Goal: Book appointment/travel/reservation

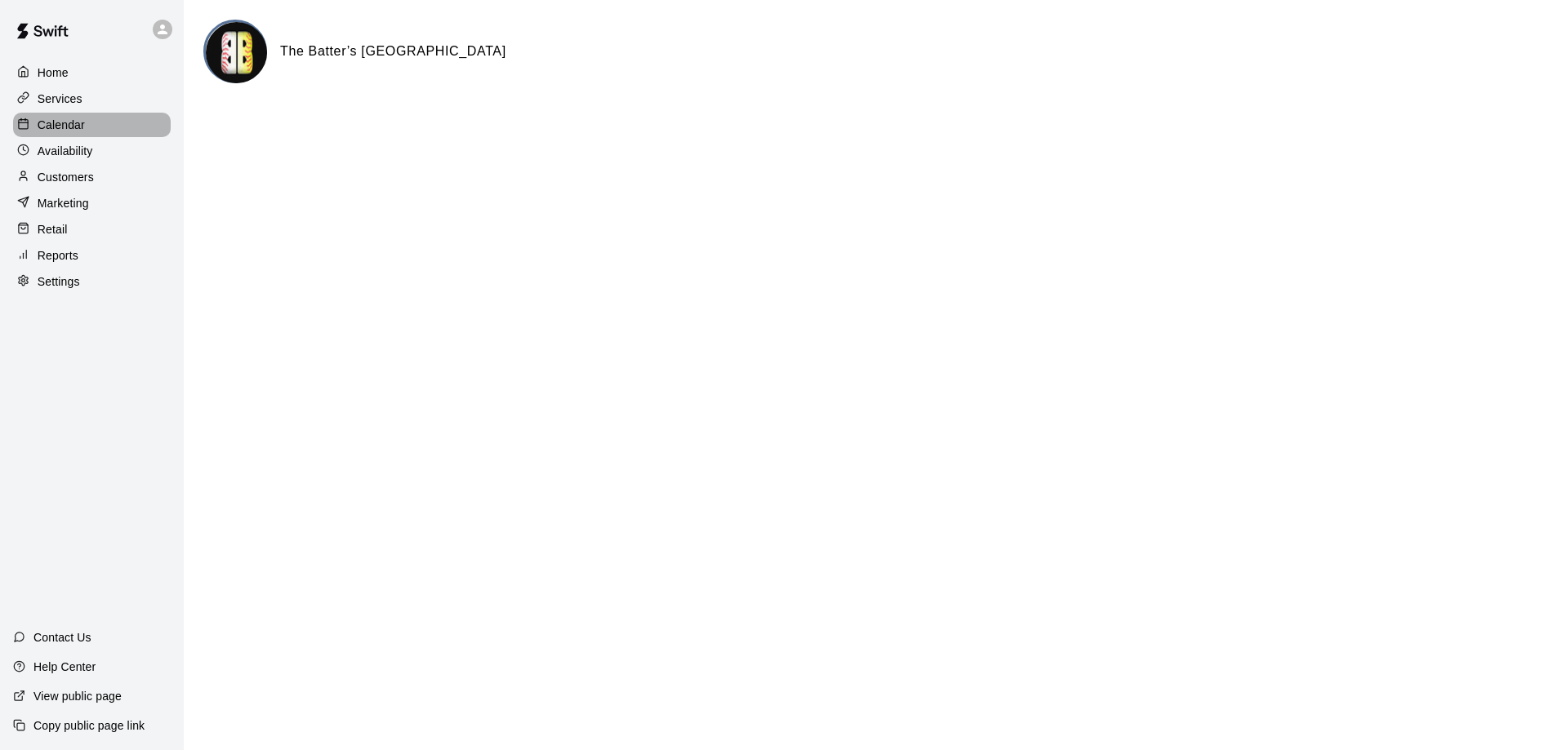
click at [79, 127] on p "Calendar" at bounding box center [61, 125] width 47 height 17
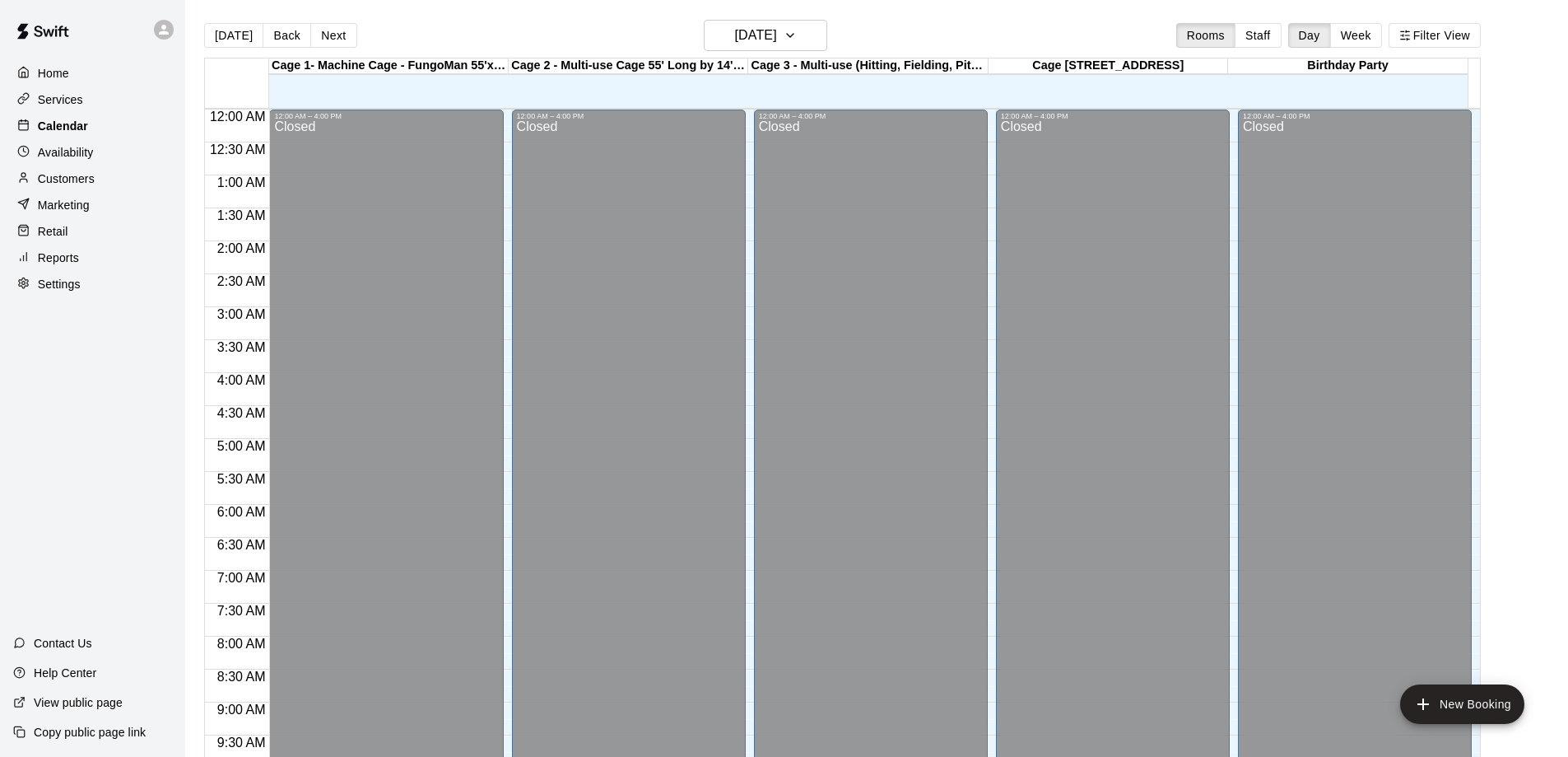
scroll to position [866, 0]
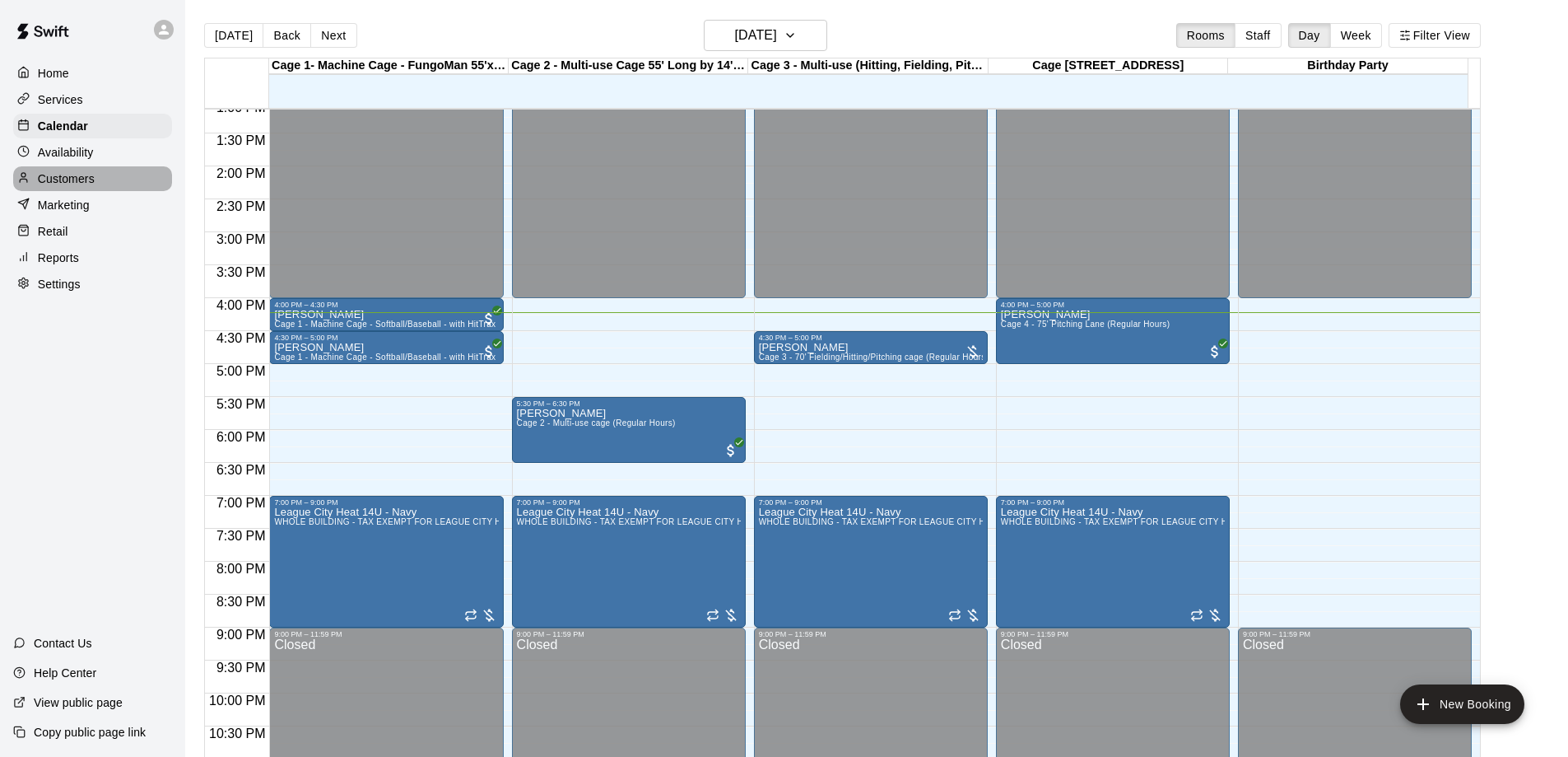
click at [43, 181] on p "Customers" at bounding box center [66, 179] width 57 height 17
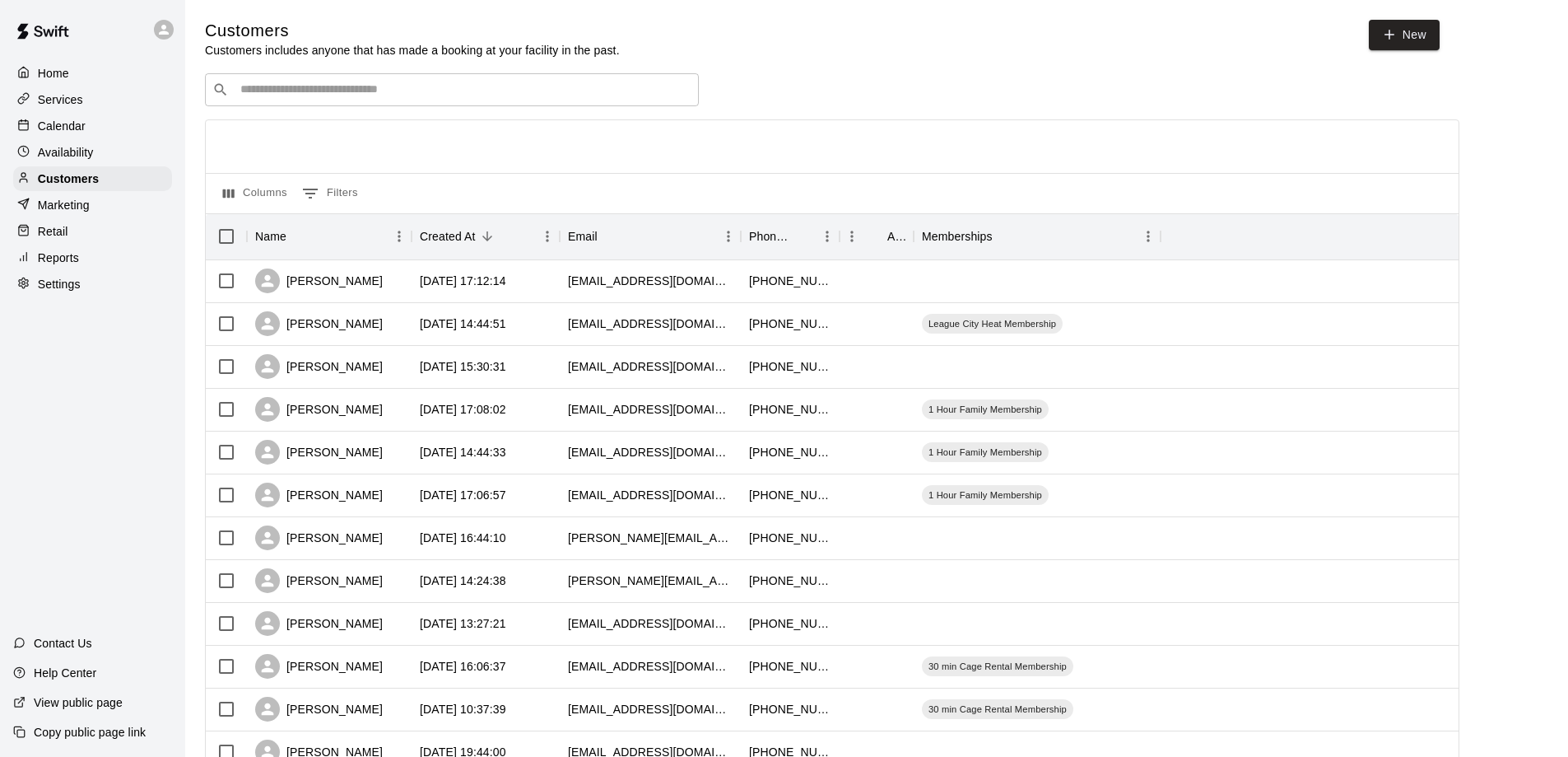
click at [60, 122] on p "Calendar" at bounding box center [61, 126] width 47 height 17
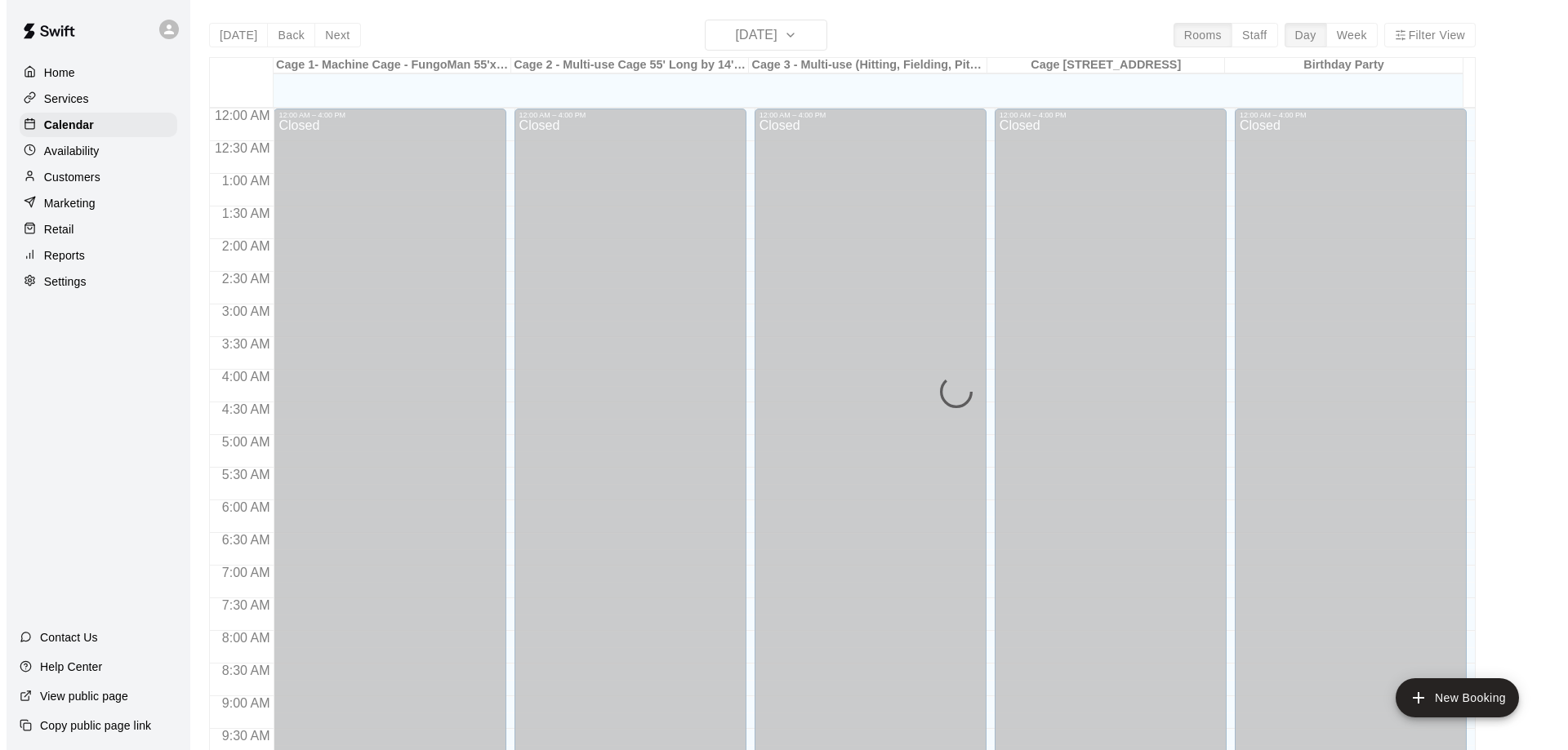
scroll to position [858, 0]
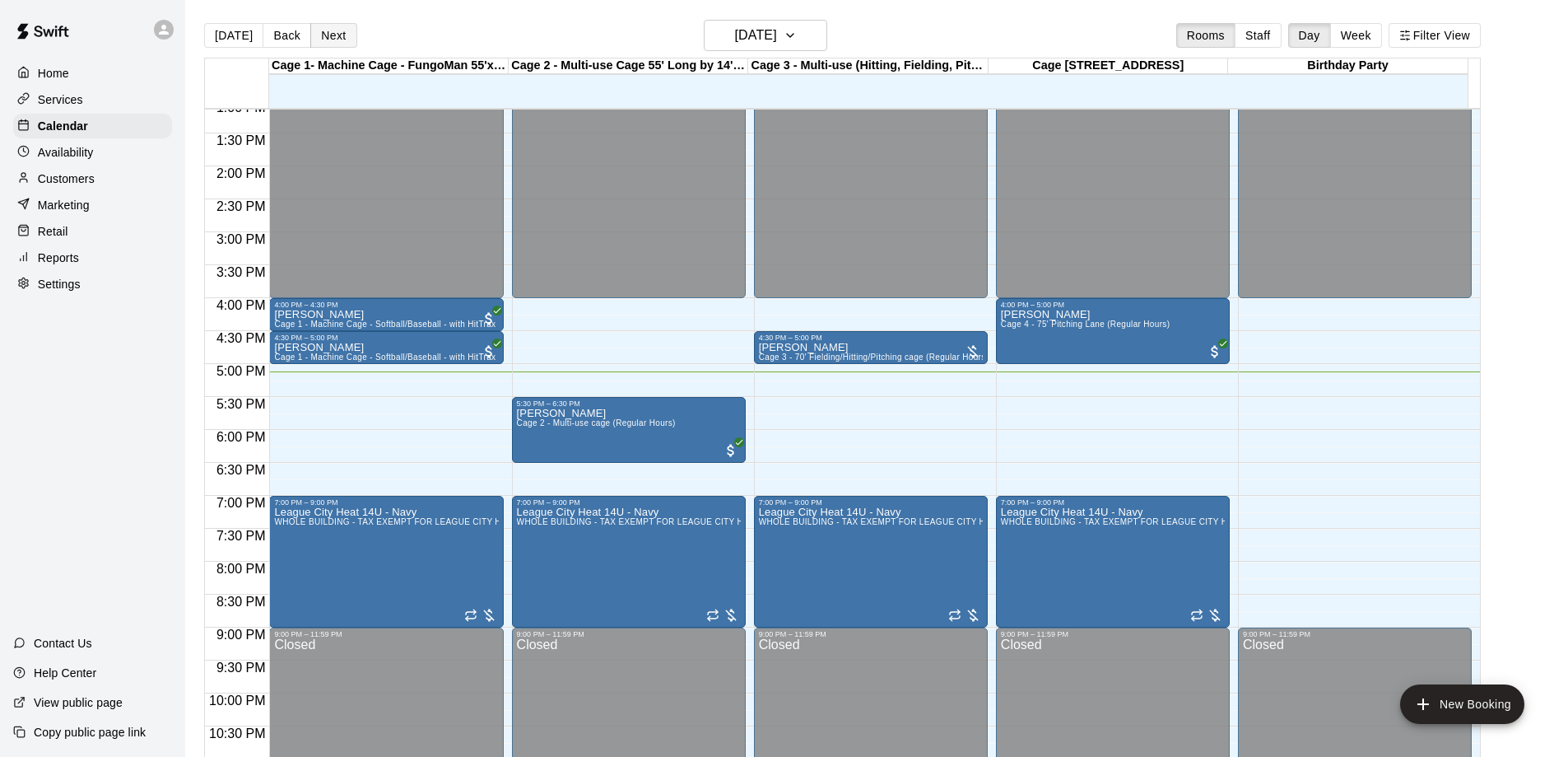
click at [336, 34] on button "Next" at bounding box center [333, 35] width 46 height 25
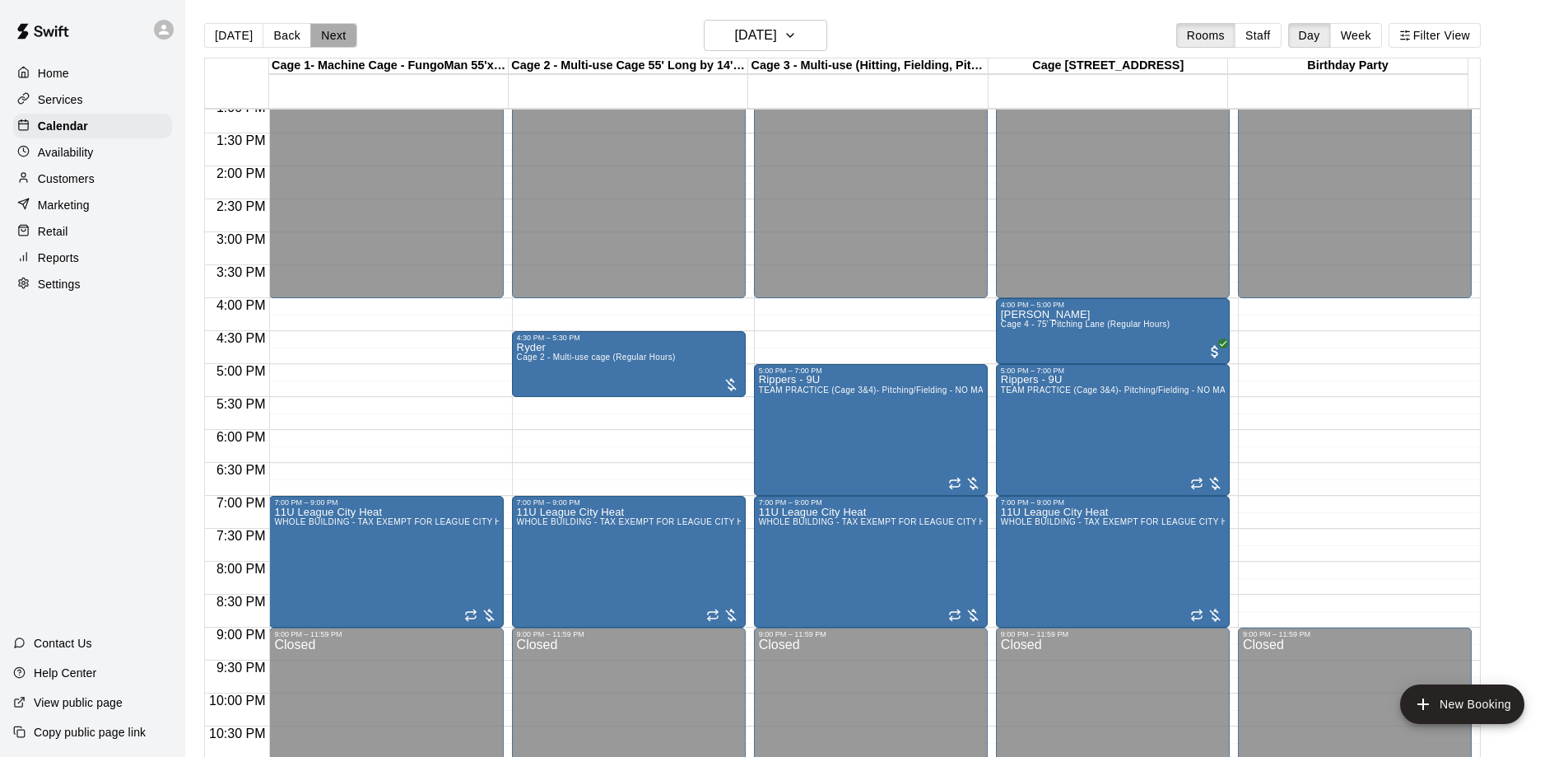
click at [336, 34] on button "Next" at bounding box center [333, 35] width 46 height 25
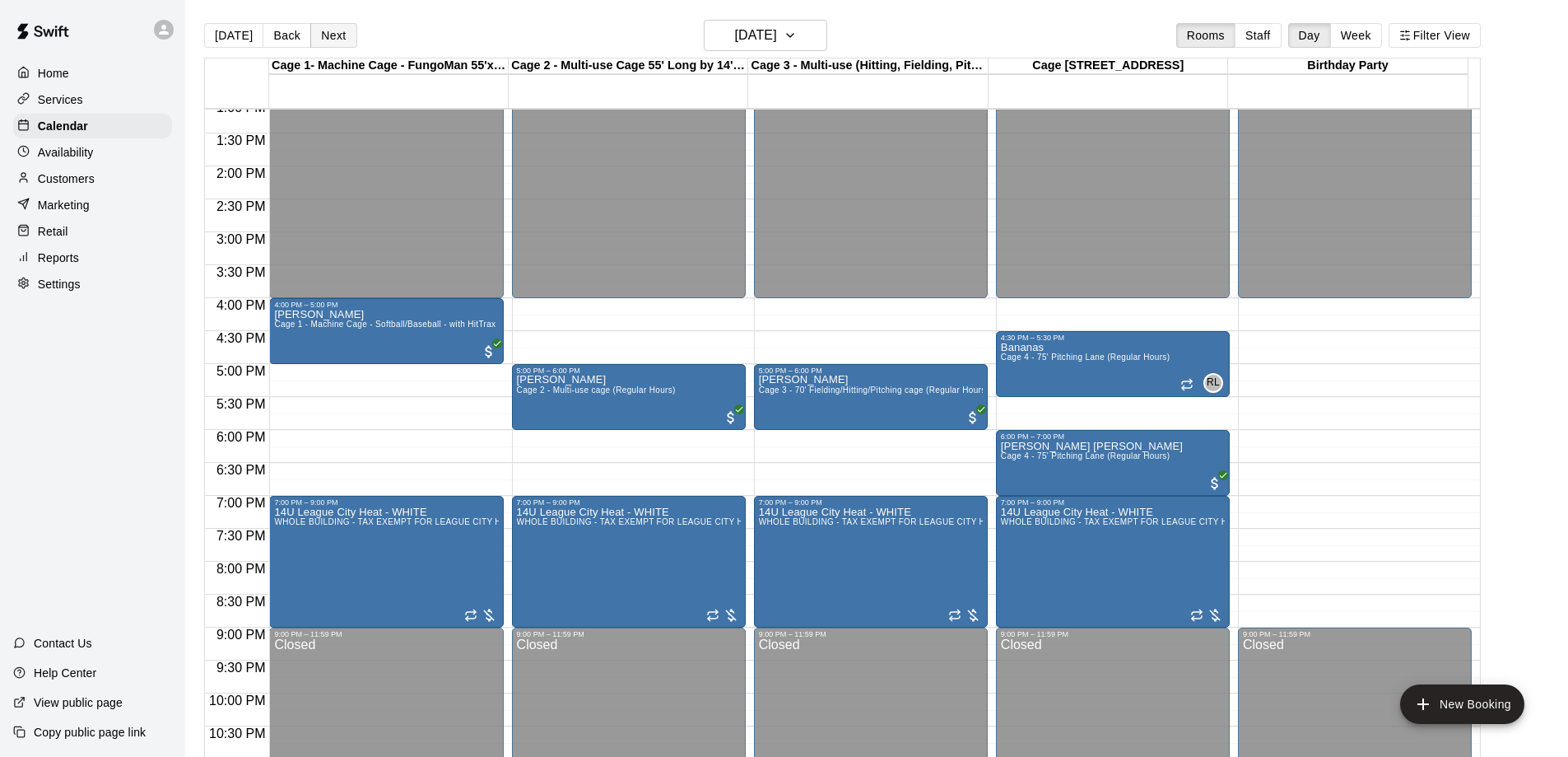
click at [336, 34] on button "Next" at bounding box center [333, 35] width 46 height 25
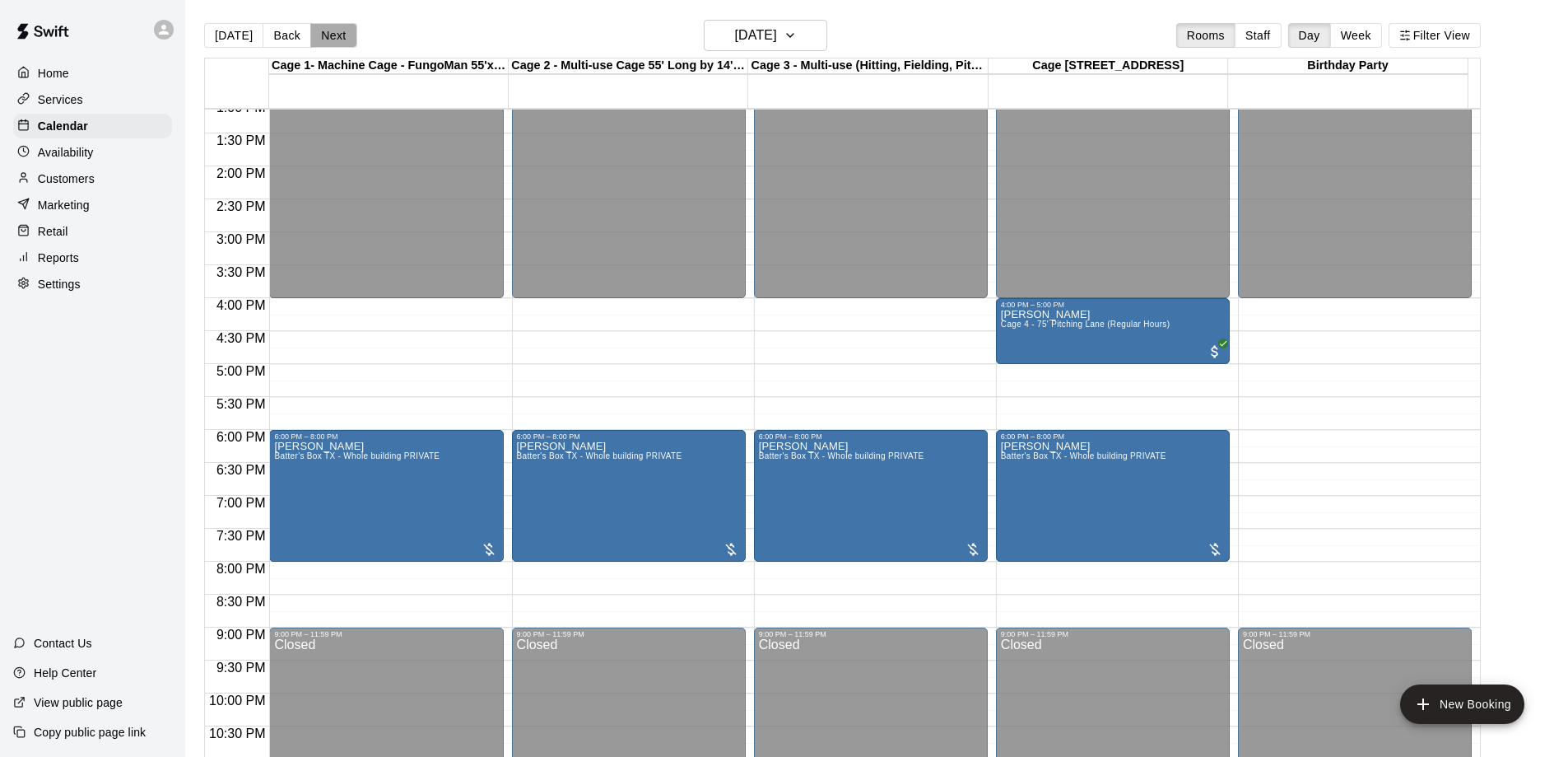
click at [336, 34] on button "Next" at bounding box center [333, 35] width 46 height 25
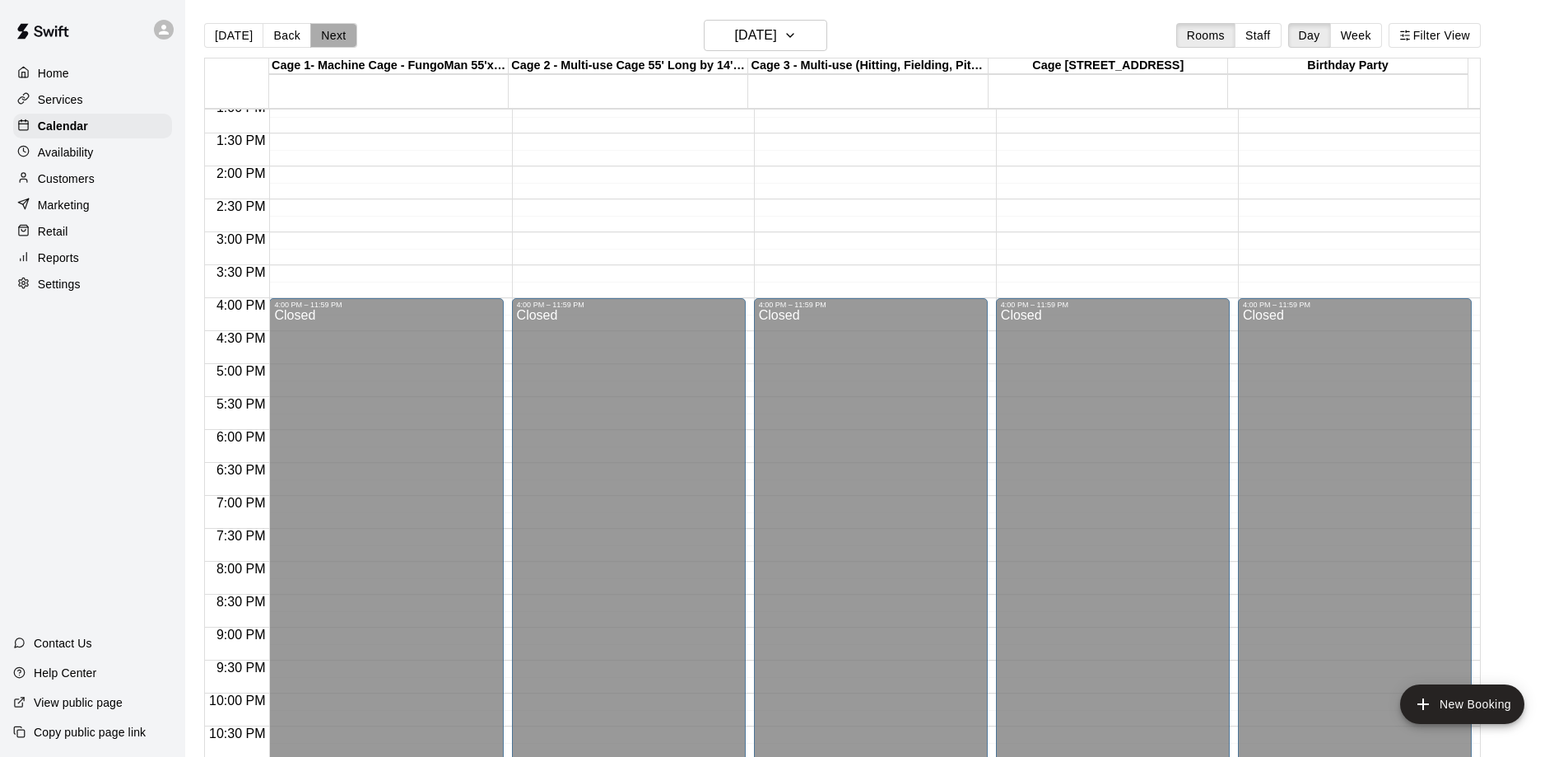
click at [336, 34] on button "Next" at bounding box center [333, 35] width 46 height 25
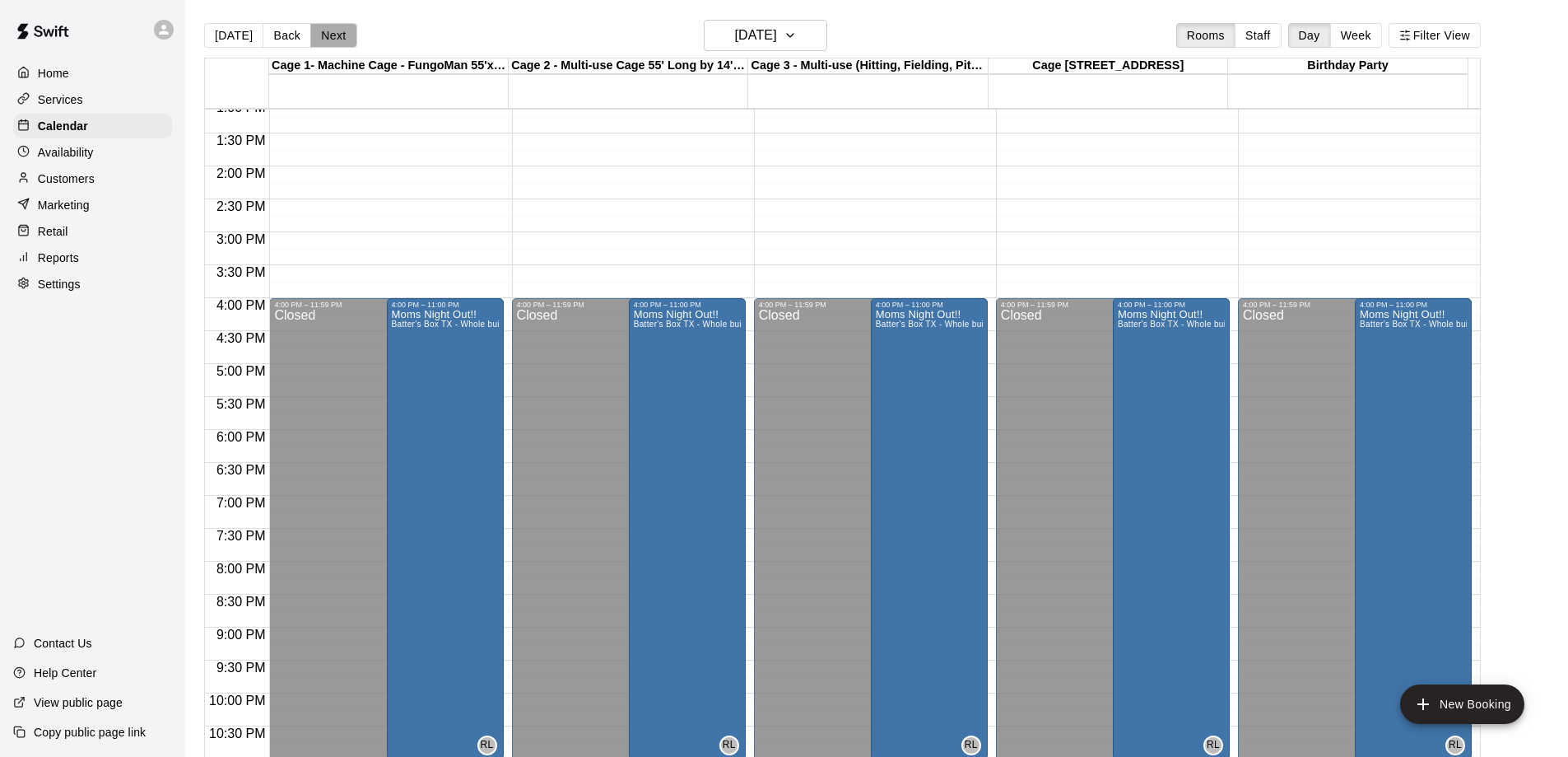
click at [331, 35] on button "Next" at bounding box center [333, 35] width 46 height 25
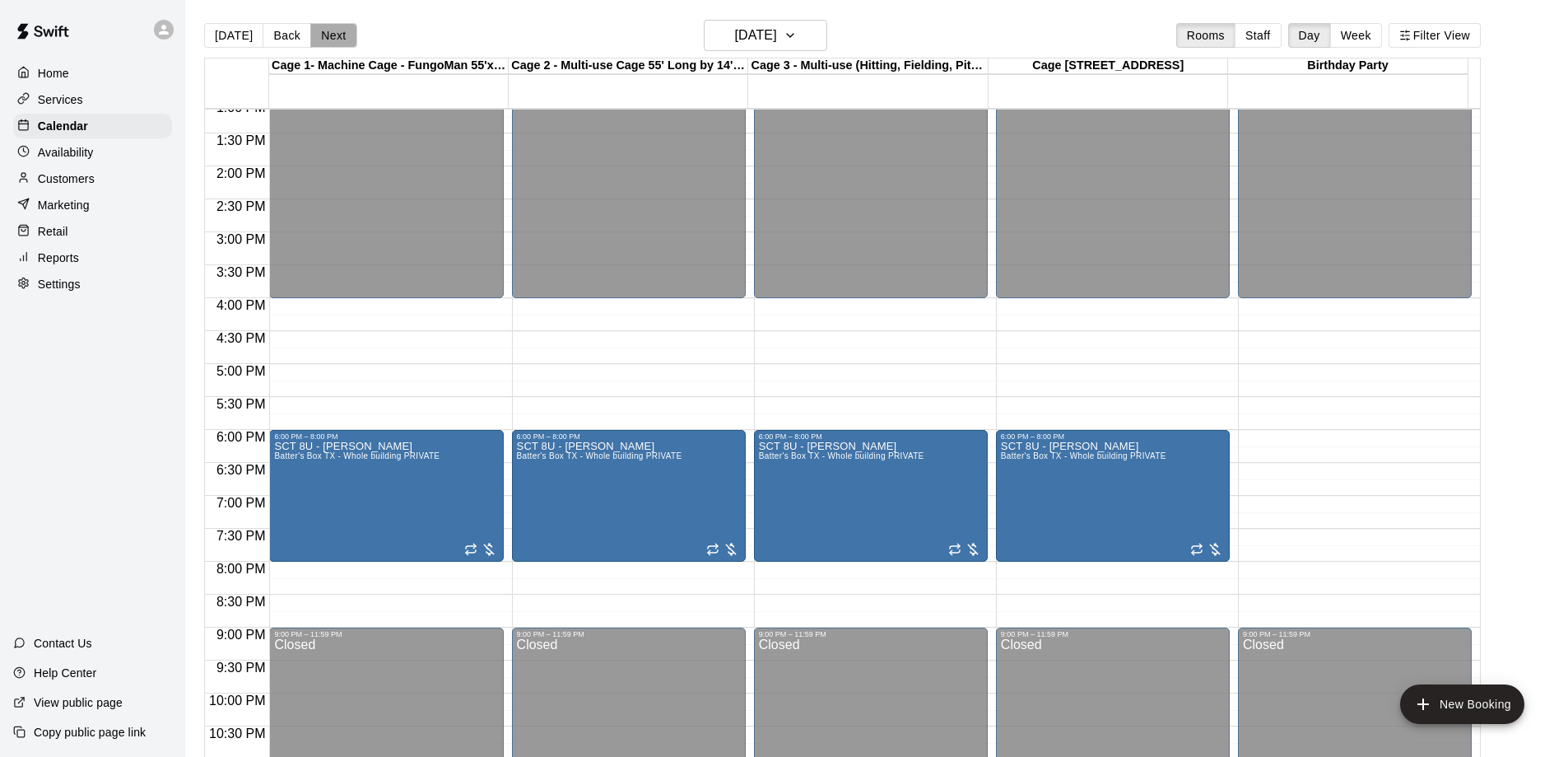
click at [331, 35] on button "Next" at bounding box center [333, 35] width 46 height 25
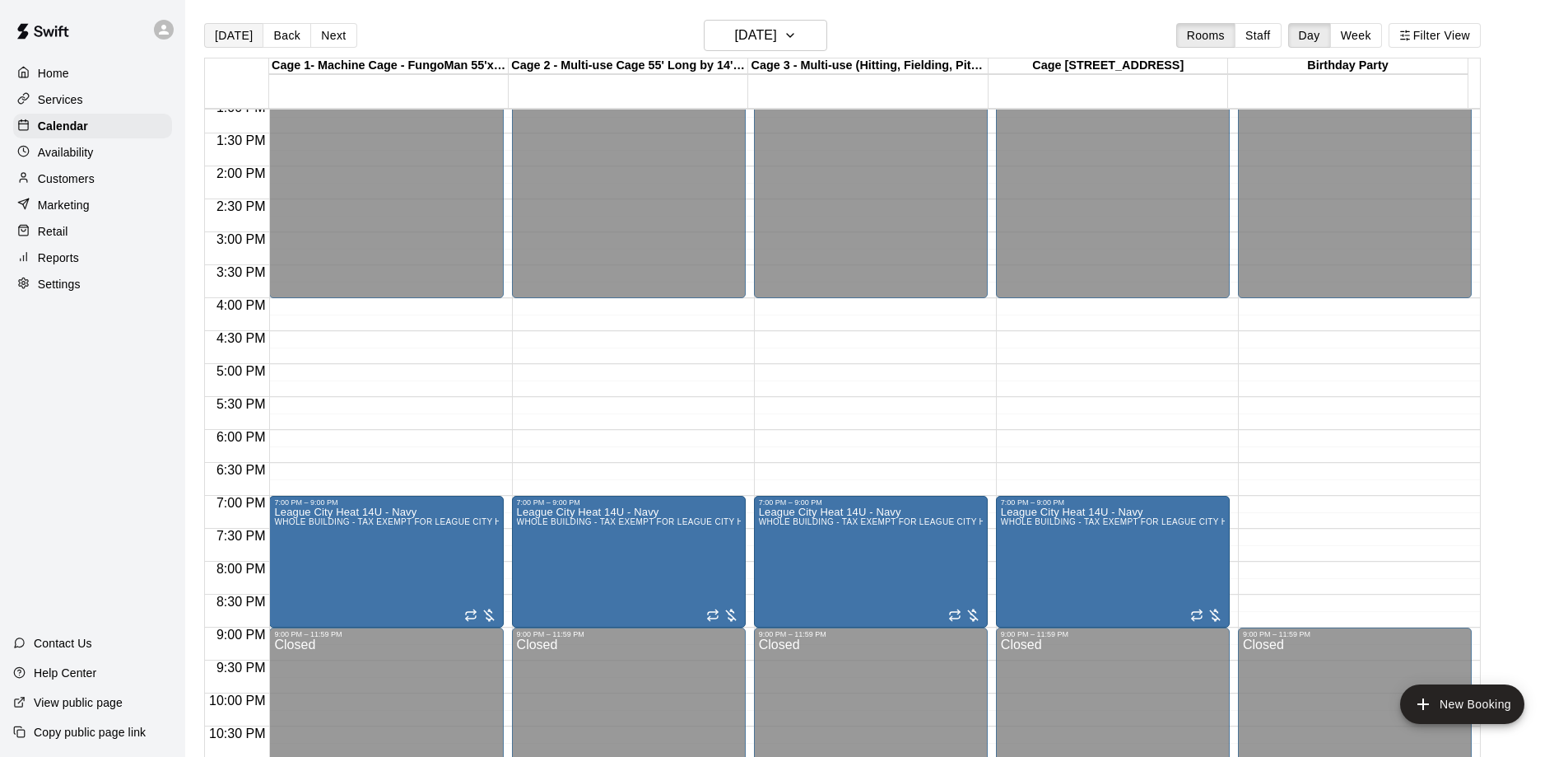
click at [240, 29] on button "[DATE]" at bounding box center [234, 35] width 59 height 25
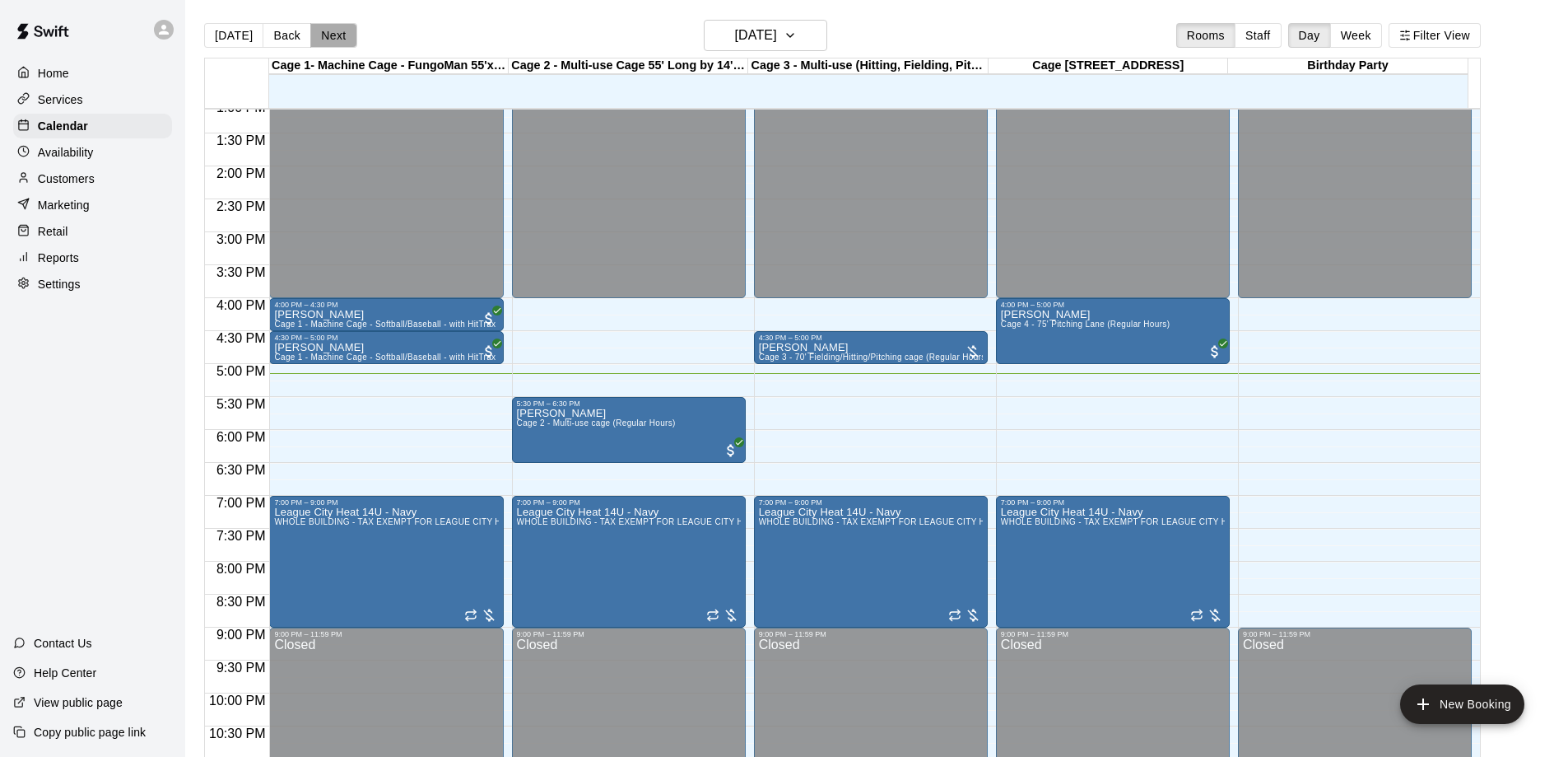
click at [324, 25] on button "Next" at bounding box center [333, 35] width 46 height 25
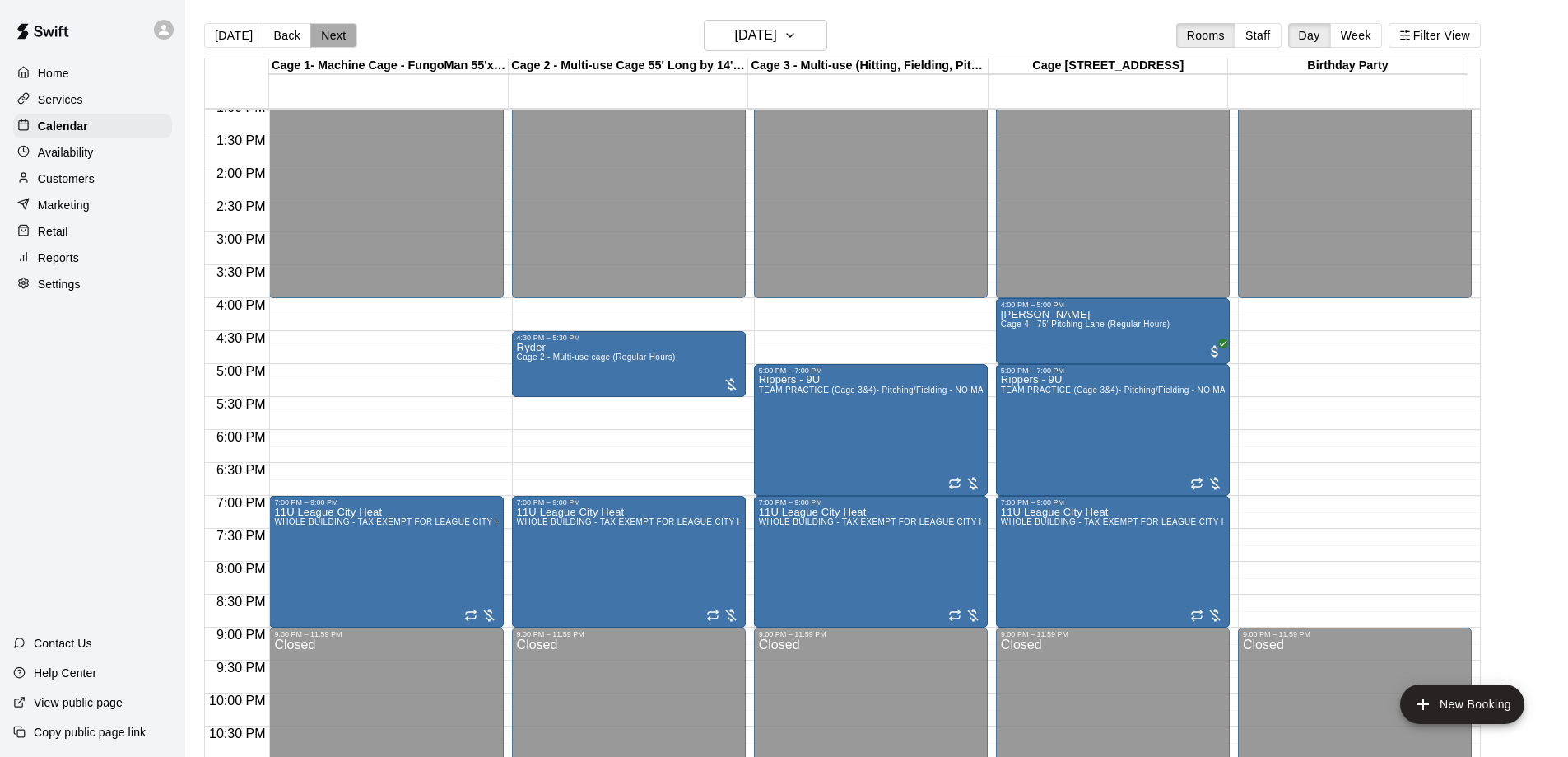
click at [324, 25] on button "Next" at bounding box center [333, 35] width 46 height 25
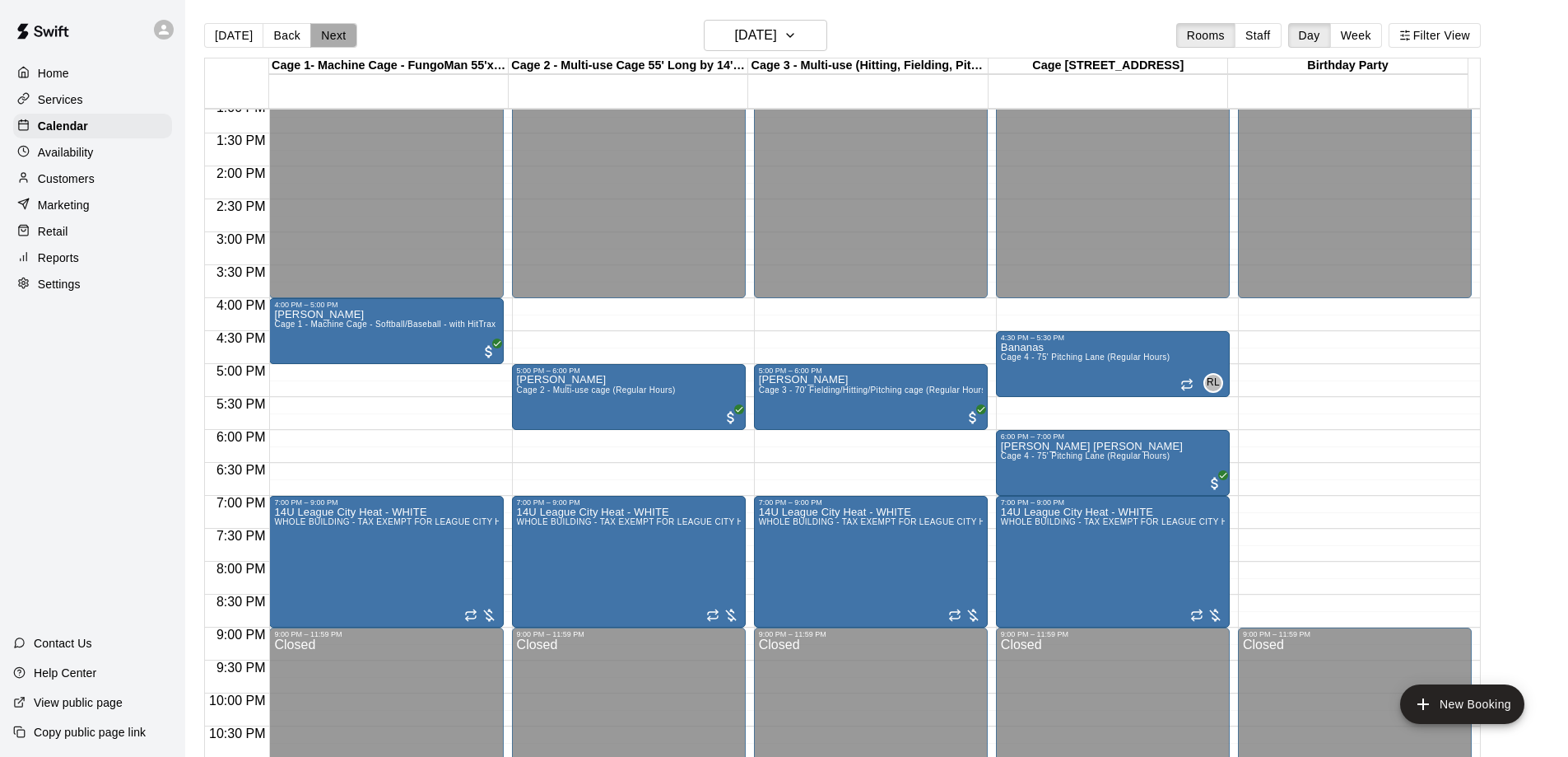
click at [324, 25] on button "Next" at bounding box center [333, 35] width 46 height 25
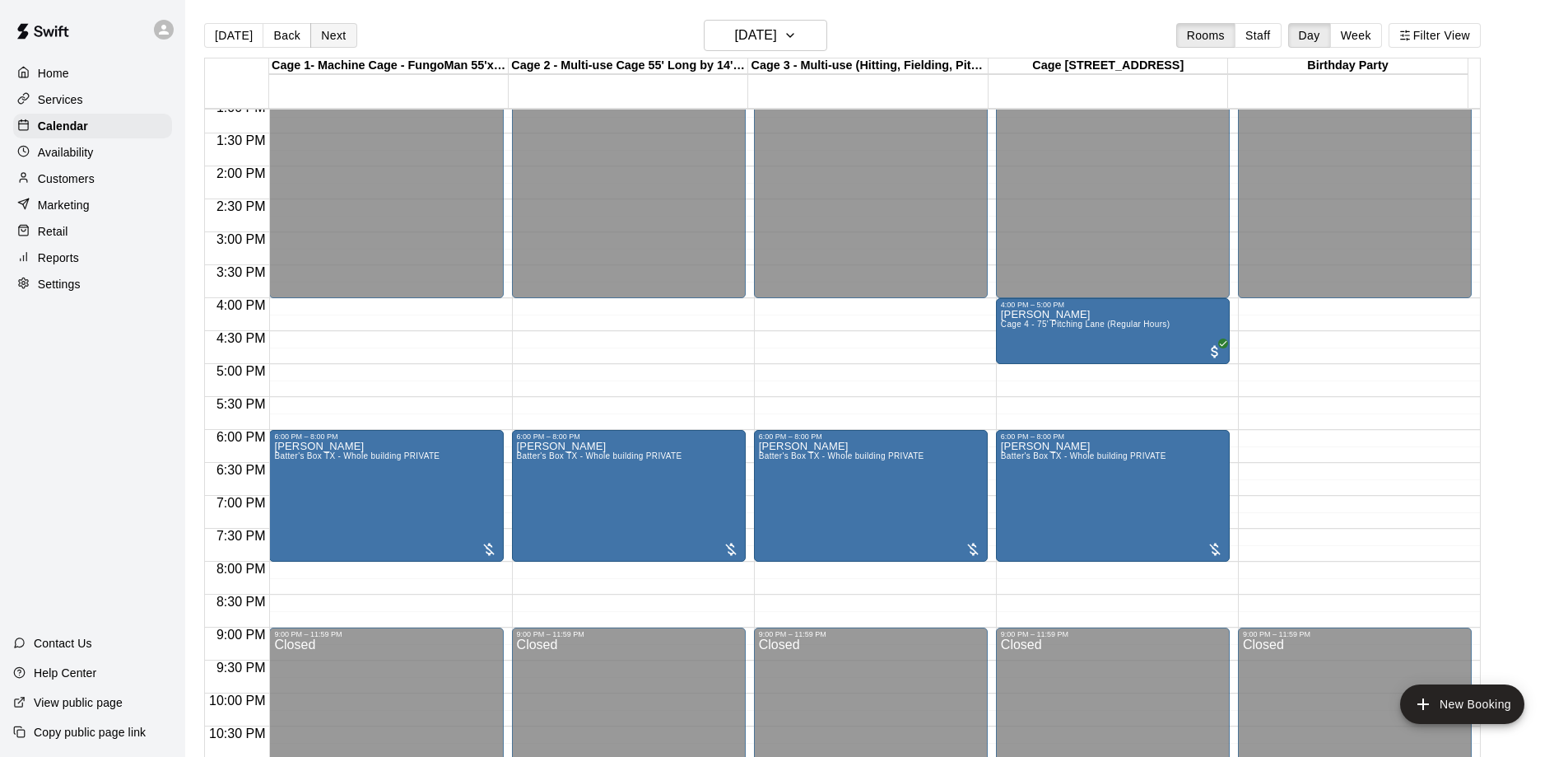
click at [324, 25] on button "Next" at bounding box center [333, 35] width 46 height 25
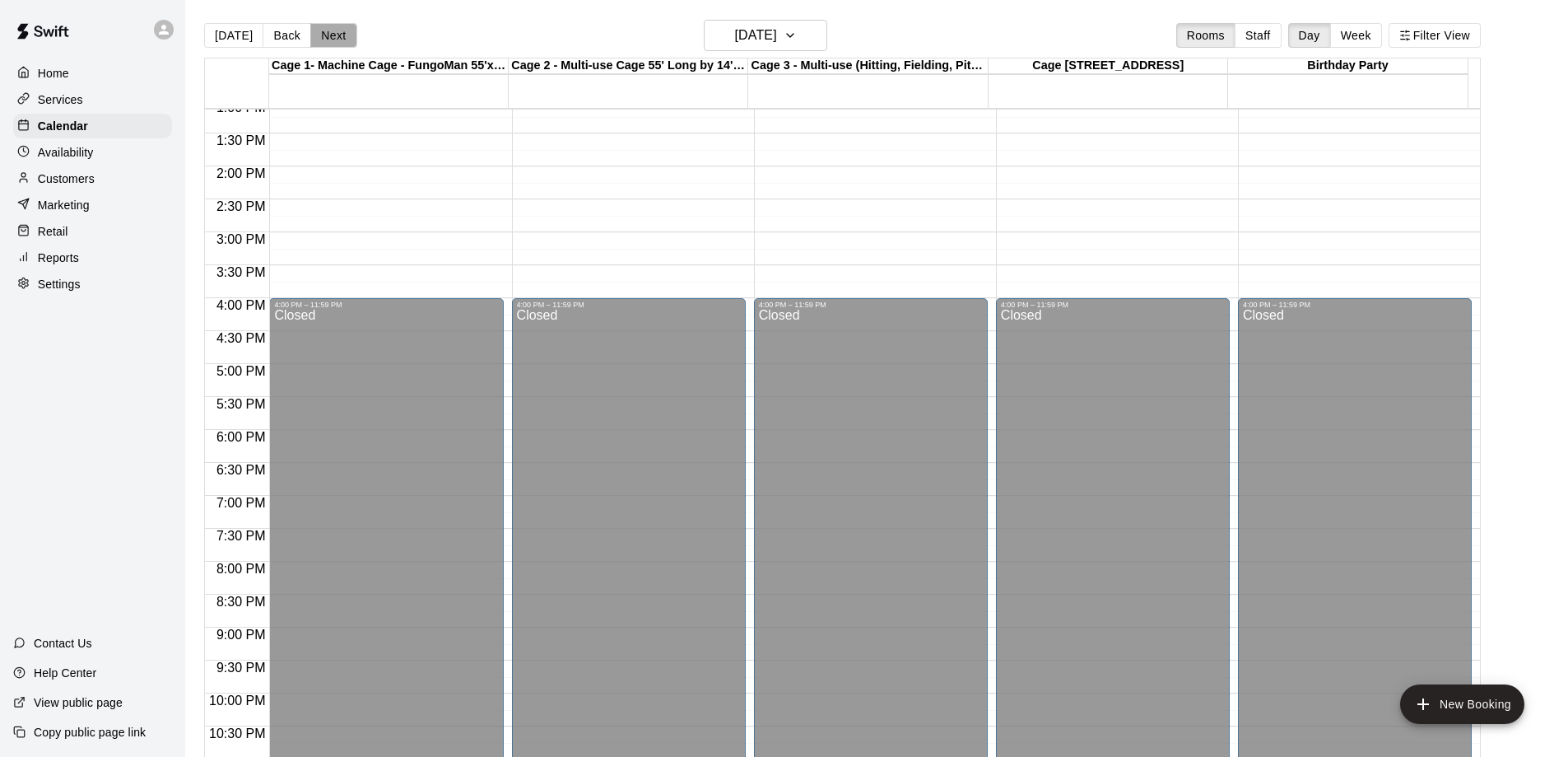
click at [324, 25] on button "Next" at bounding box center [333, 35] width 46 height 25
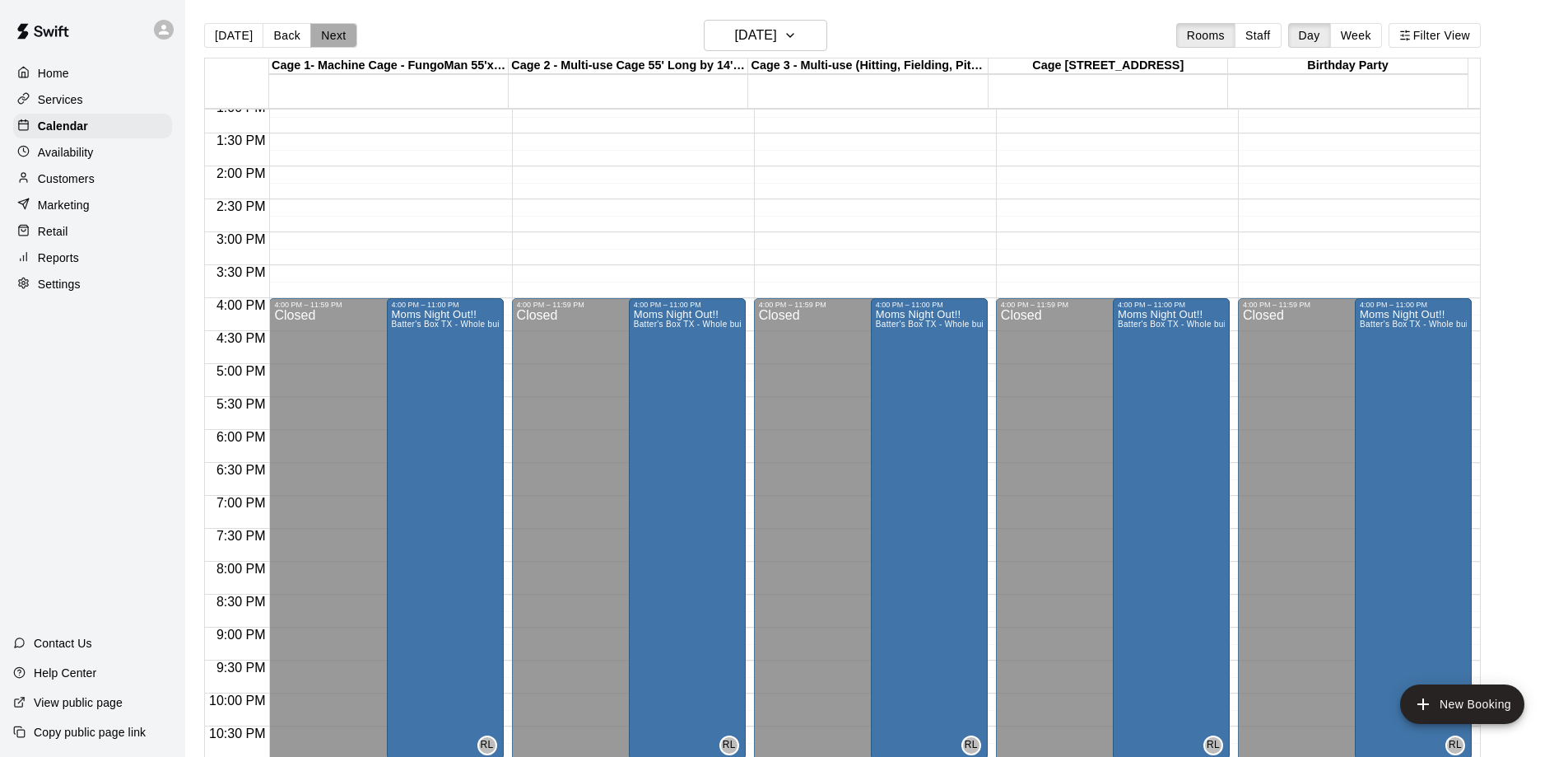
click at [324, 25] on button "Next" at bounding box center [333, 35] width 46 height 25
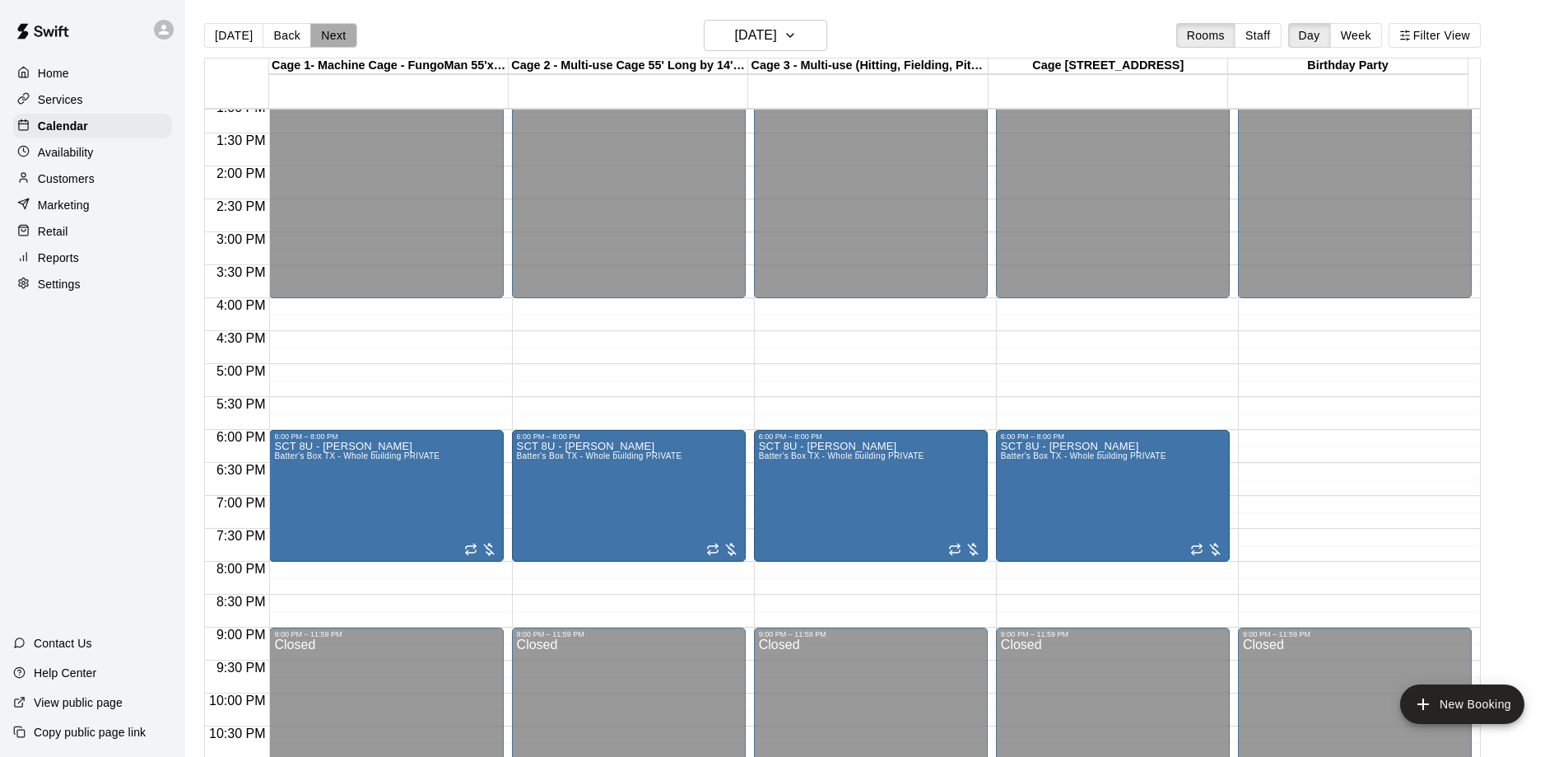
click at [324, 25] on button "Next" at bounding box center [333, 35] width 46 height 25
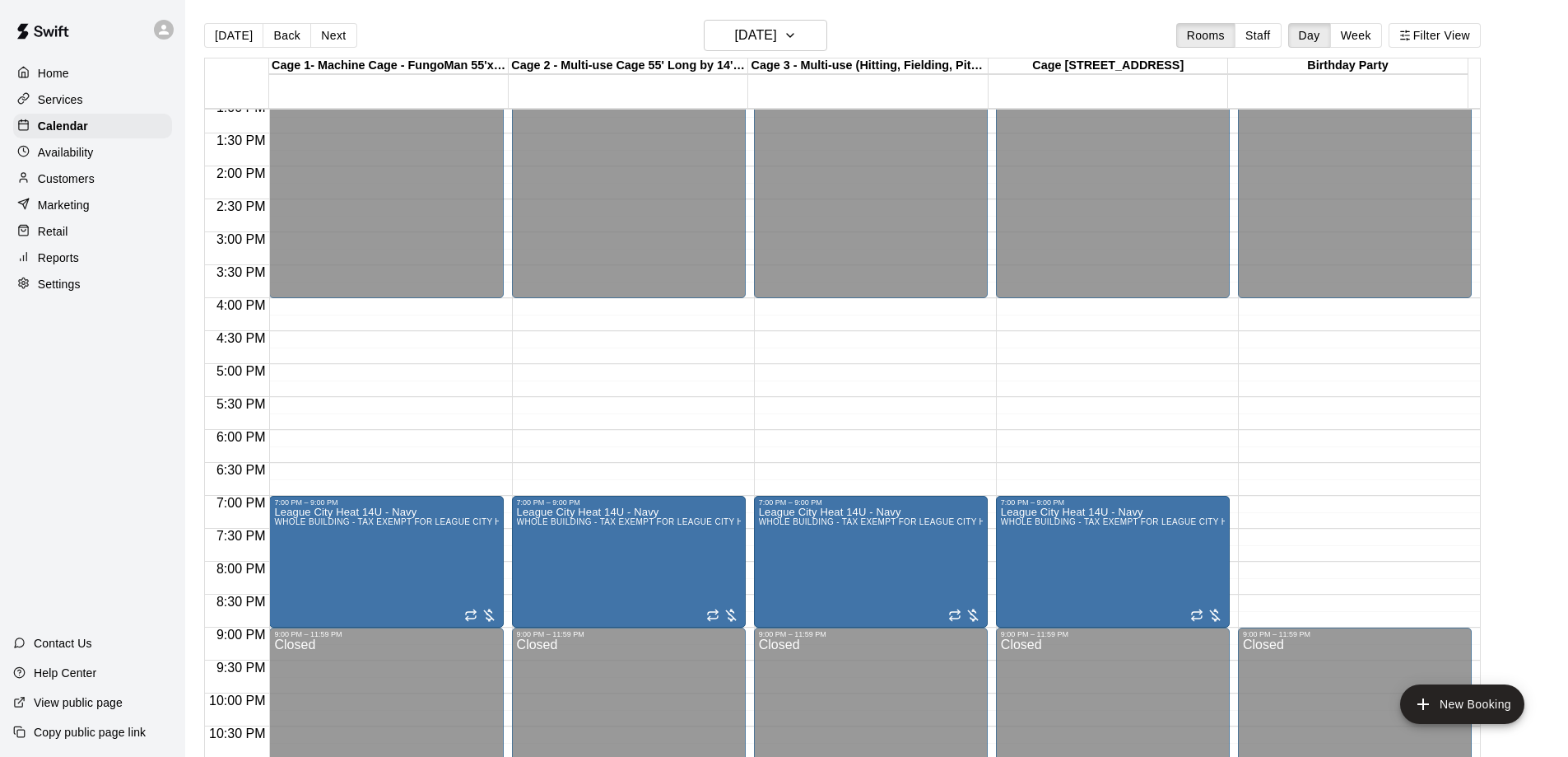
click at [1002, 302] on div "12:00 AM – 4:00 PM Closed 7:00 PM – 9:00 PM League City Heat 14U - Navy WHOLE B…" at bounding box center [1113, 34] width 234 height 1582
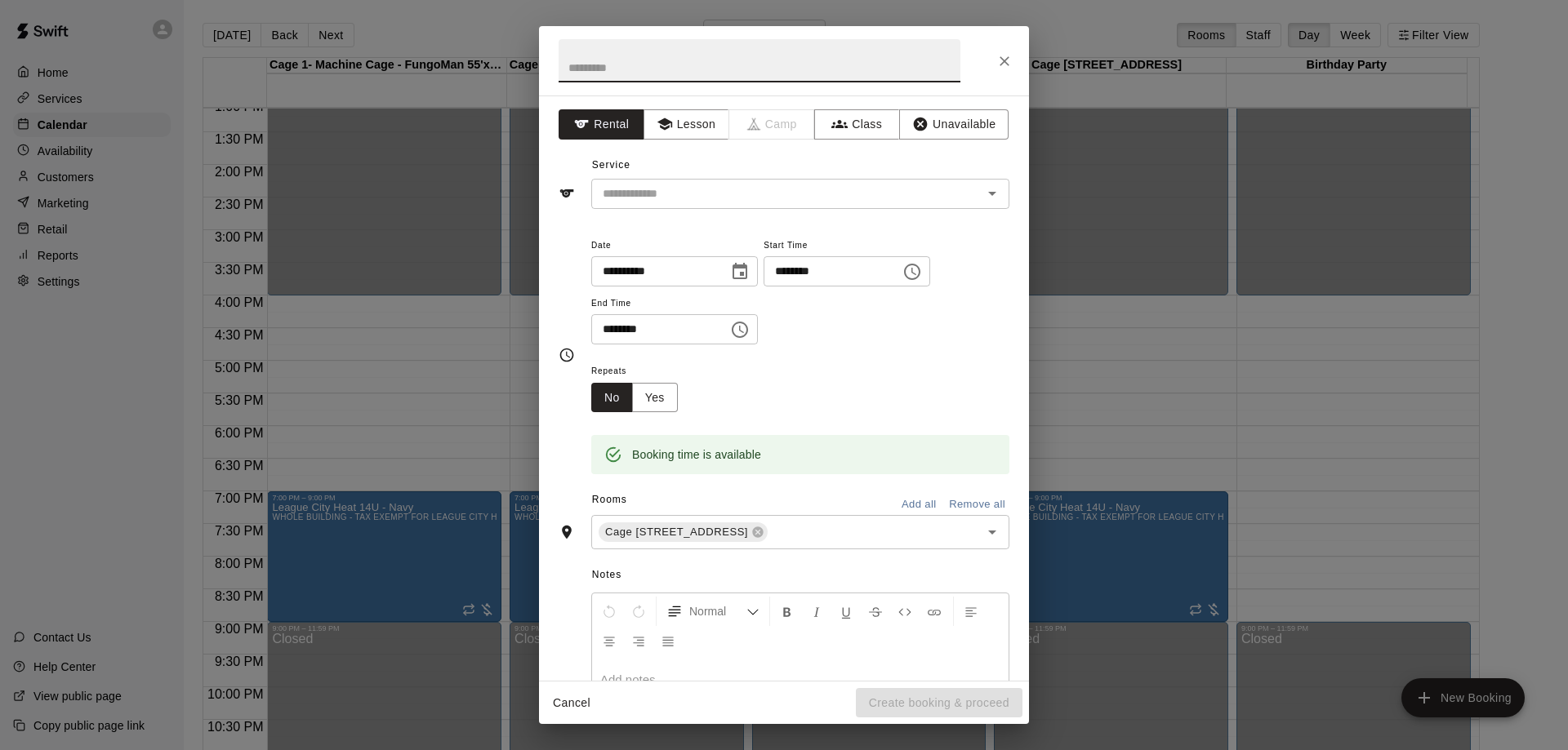
click at [749, 327] on icon "Choose time, selected time is 4:30 PM" at bounding box center [739, 329] width 19 height 19
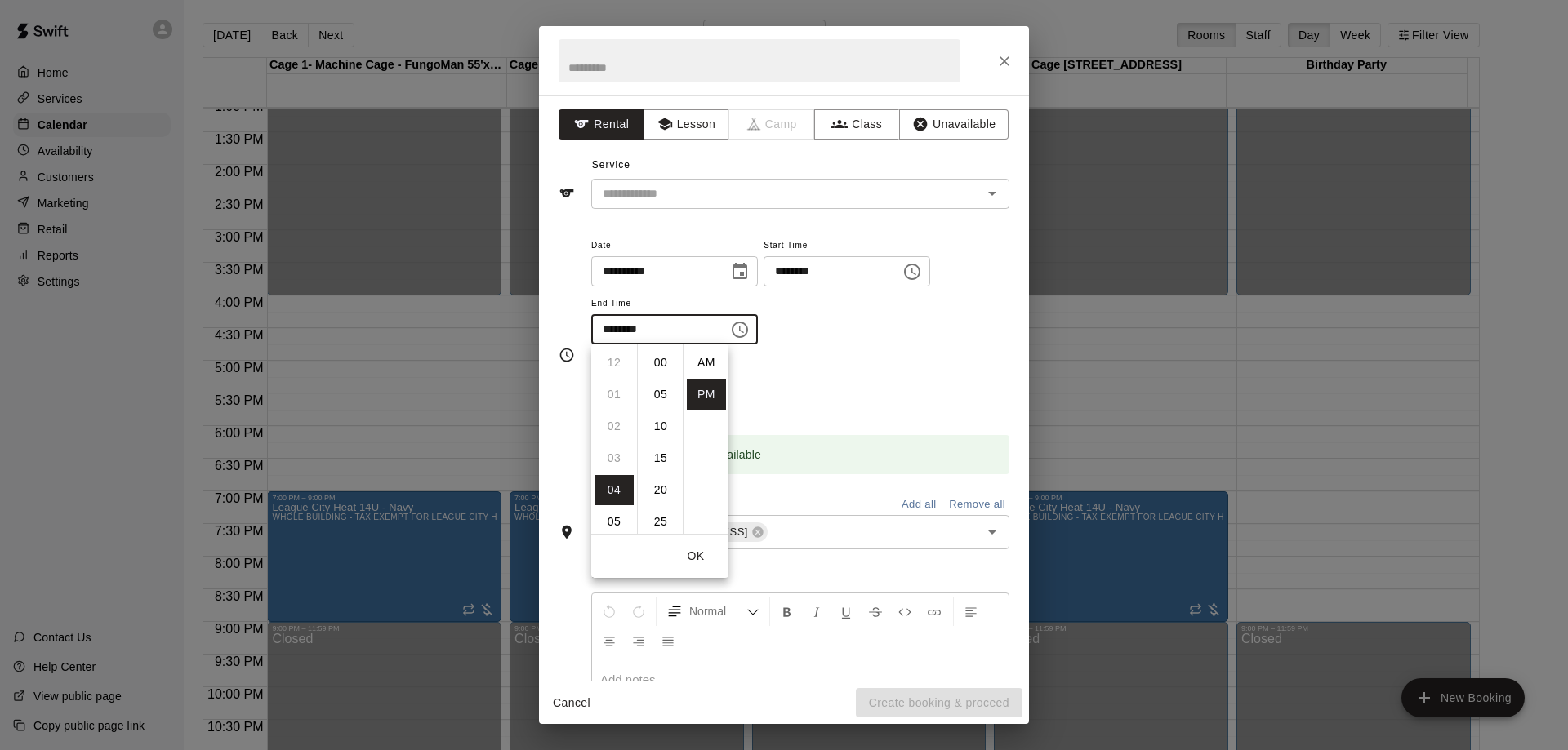
scroll to position [29, 0]
click at [660, 373] on li "30" at bounding box center [660, 363] width 40 height 30
click at [688, 332] on input "********" at bounding box center [654, 329] width 126 height 30
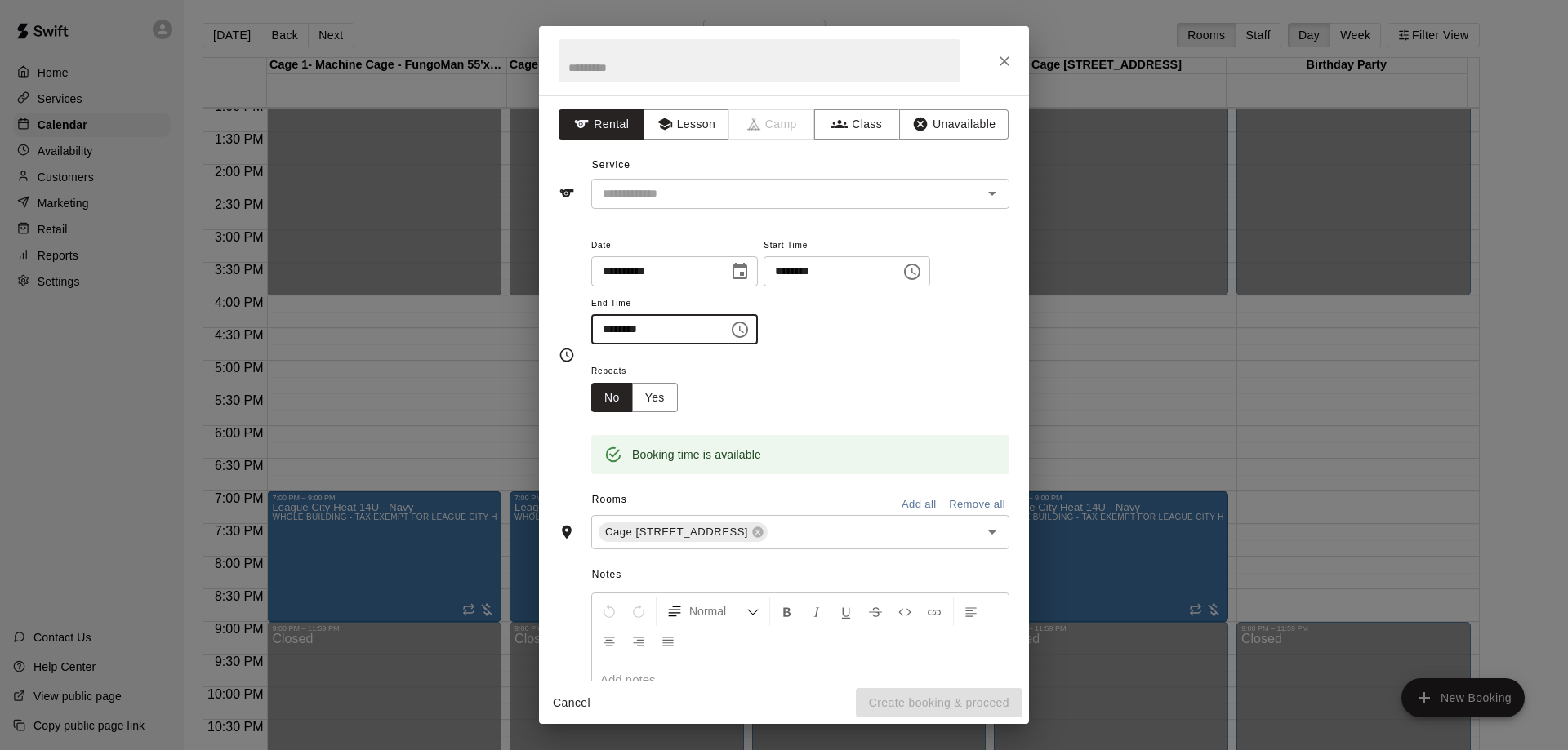
click at [631, 337] on input "********" at bounding box center [654, 329] width 126 height 30
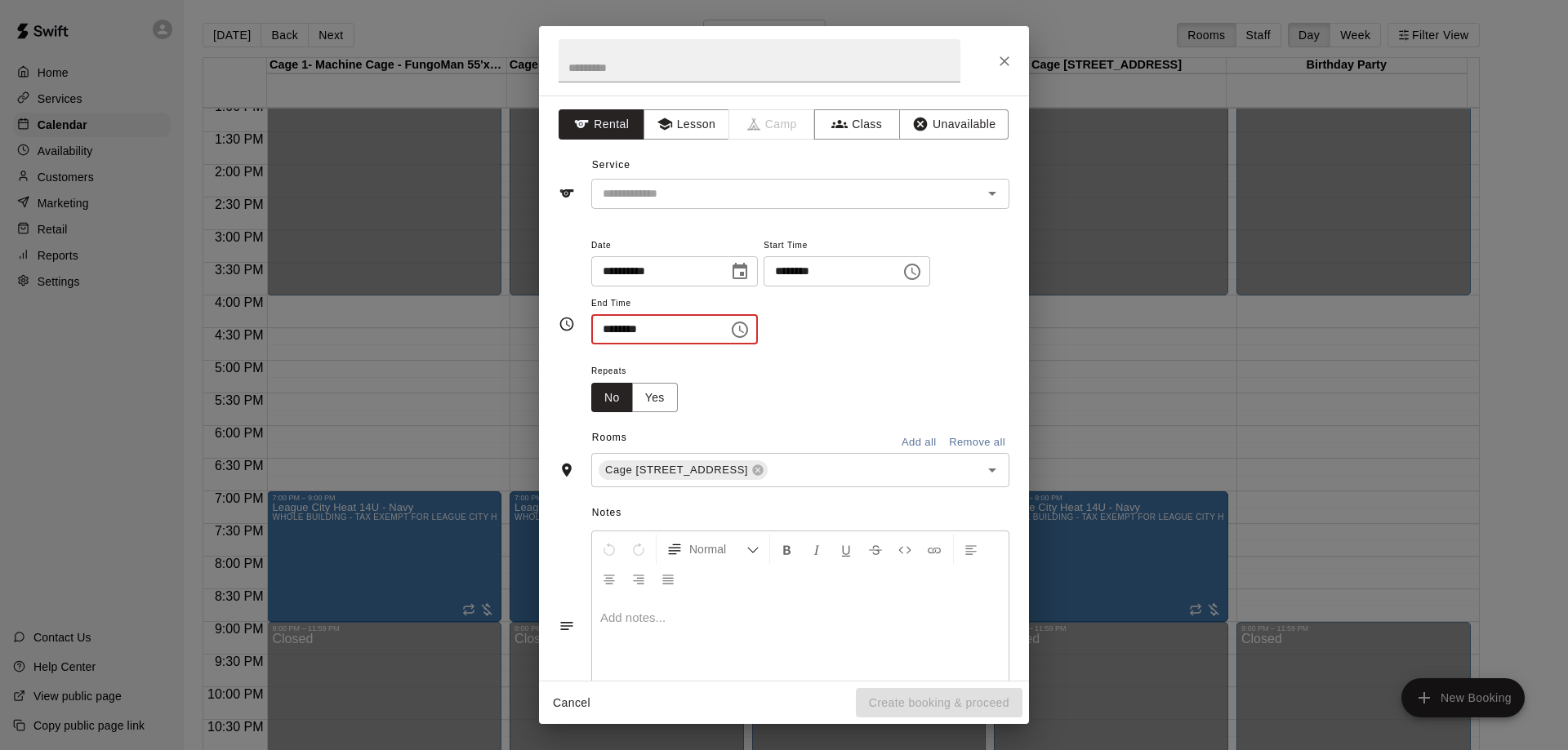
click at [610, 329] on input "********" at bounding box center [654, 329] width 126 height 30
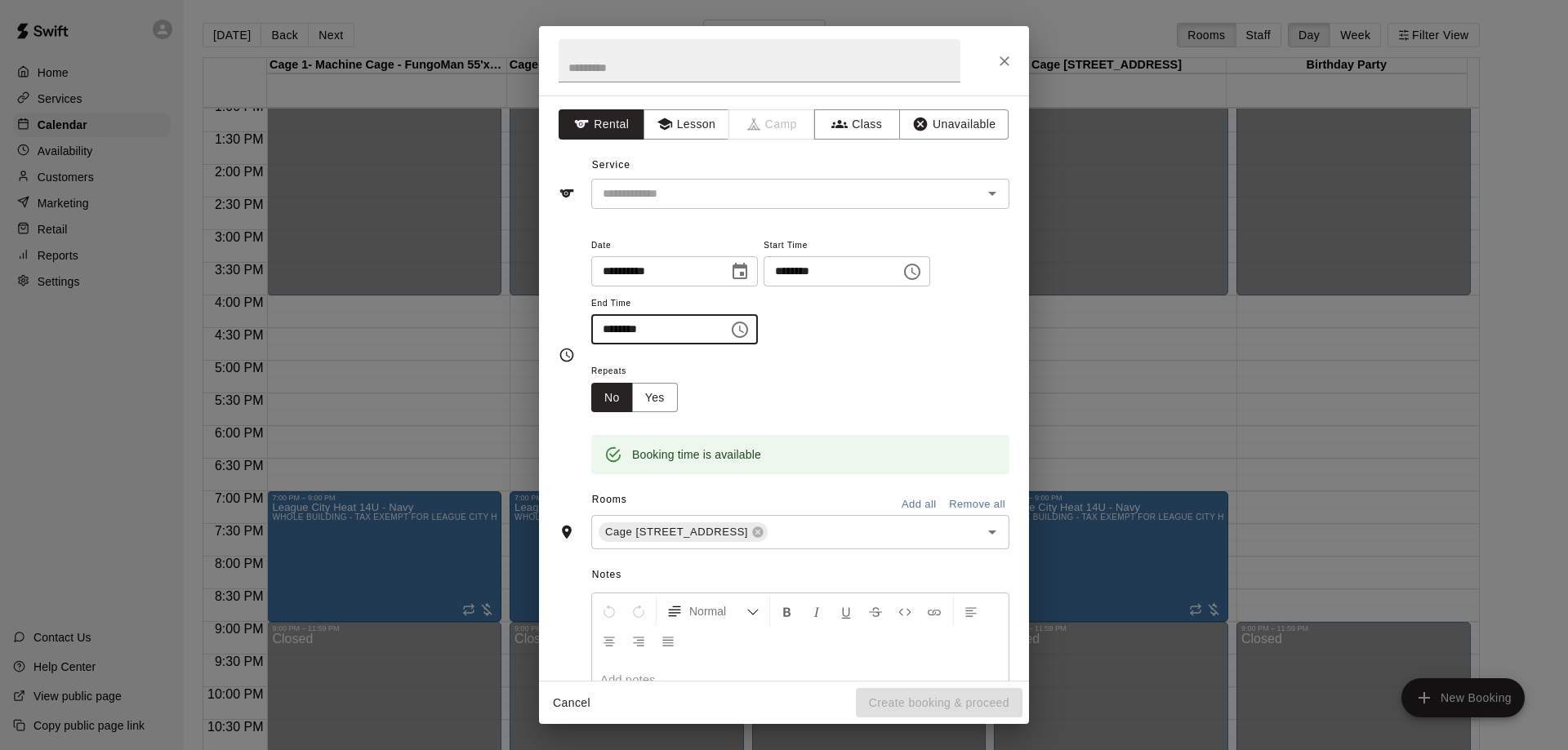
type input "********"
click at [857, 378] on div "Repeats No Yes" at bounding box center [800, 387] width 418 height 52
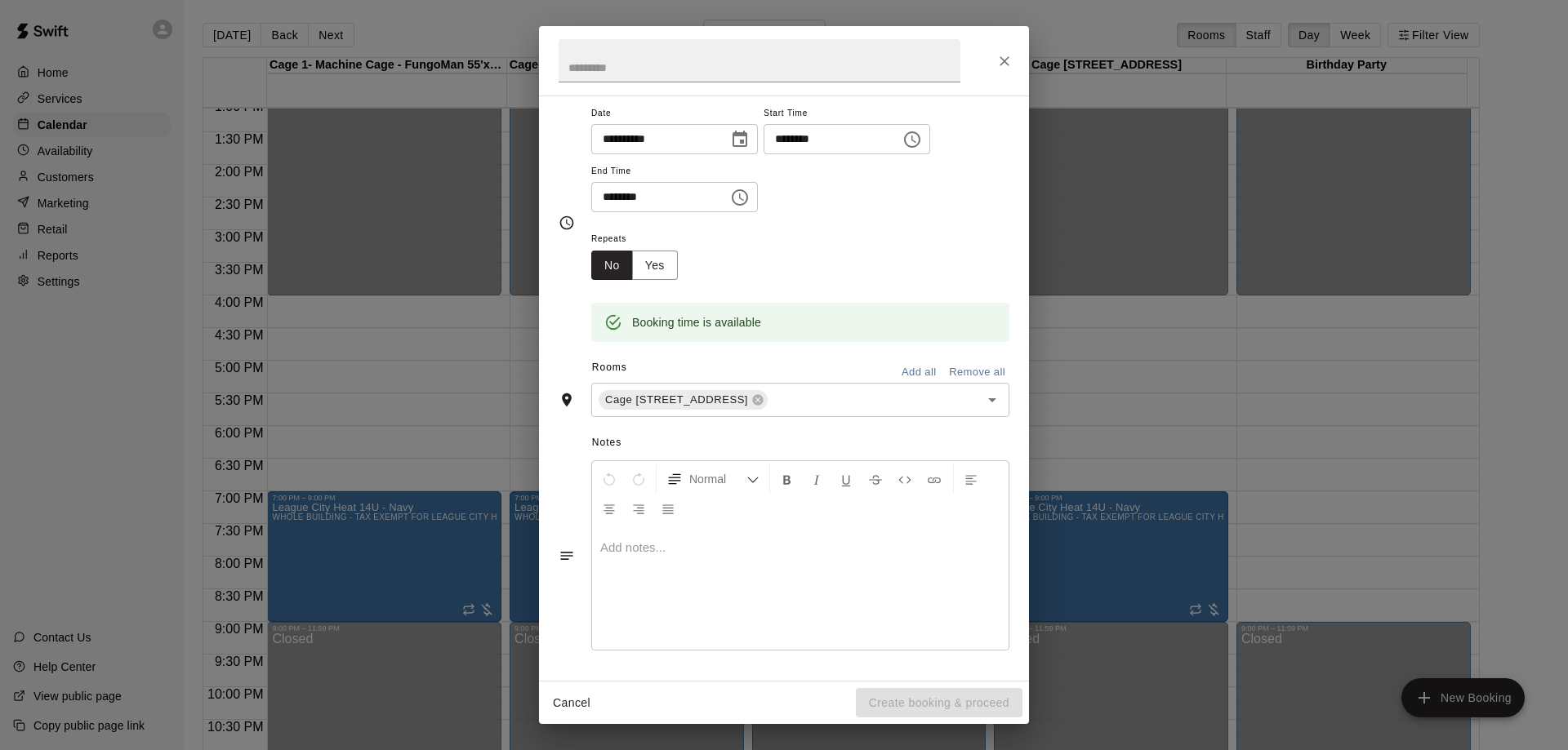
scroll to position [0, 0]
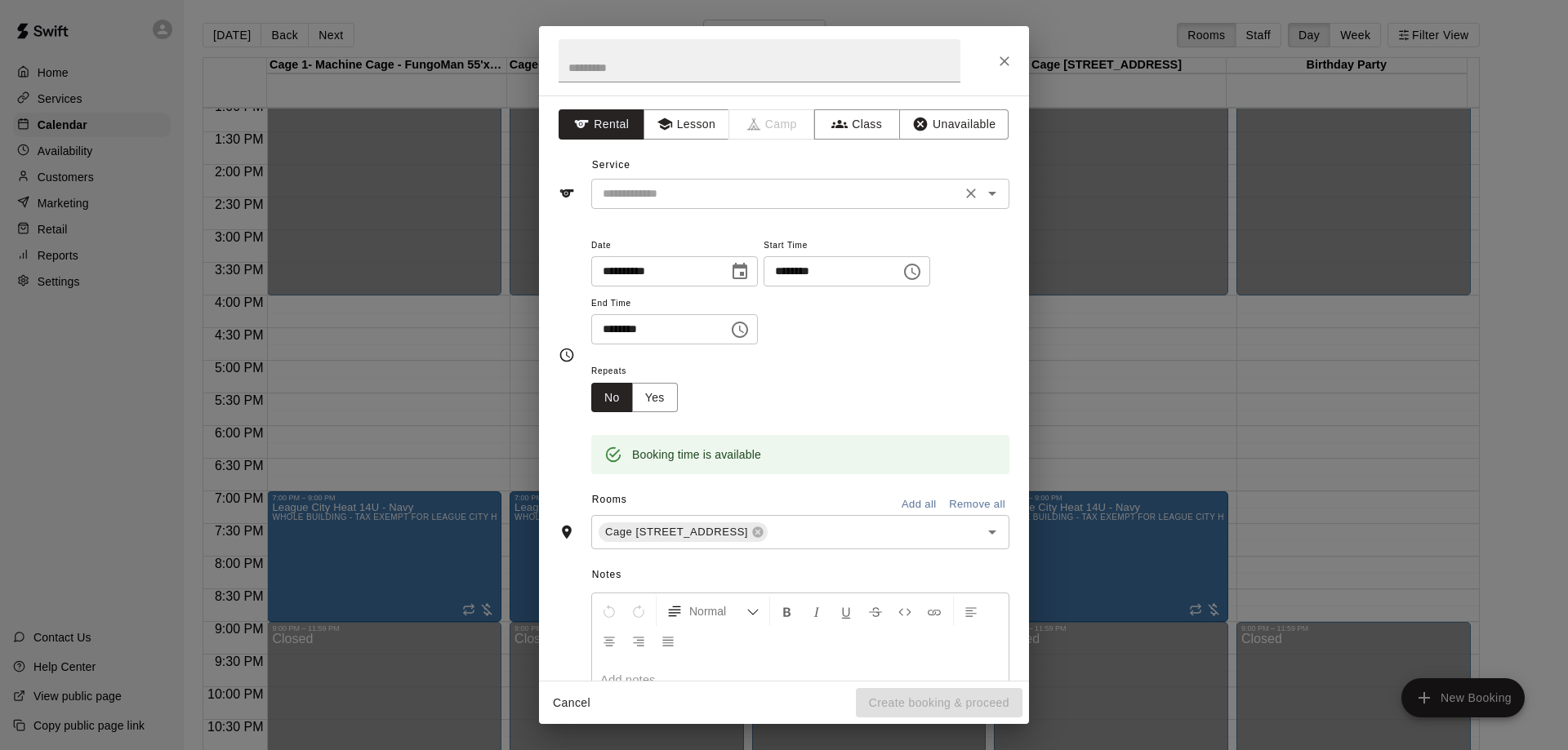
click at [730, 197] on input "text" at bounding box center [775, 194] width 360 height 20
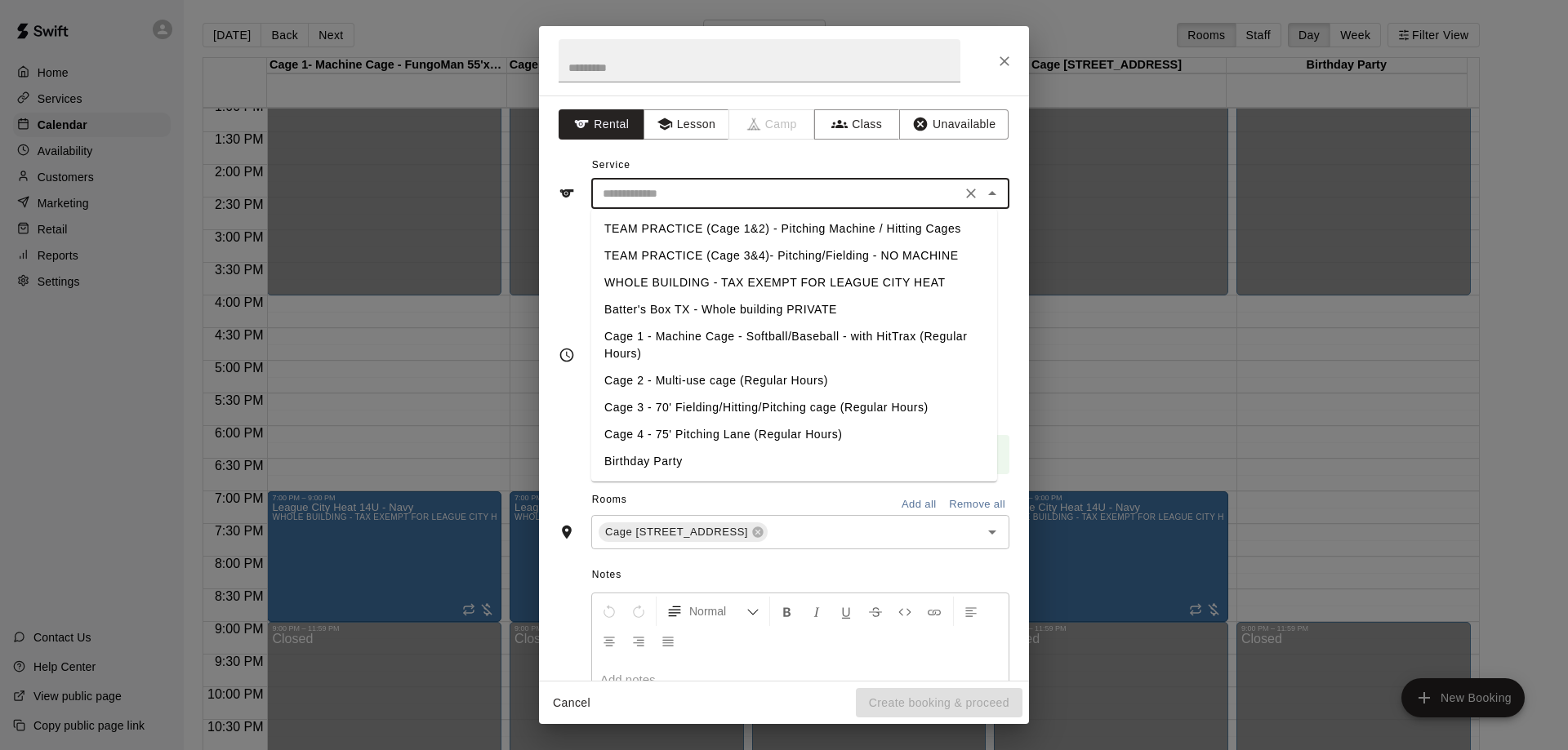
click at [805, 429] on li "Cage 4 - 75' Pitching Lane (Regular Hours)" at bounding box center [794, 434] width 406 height 27
type input "**********"
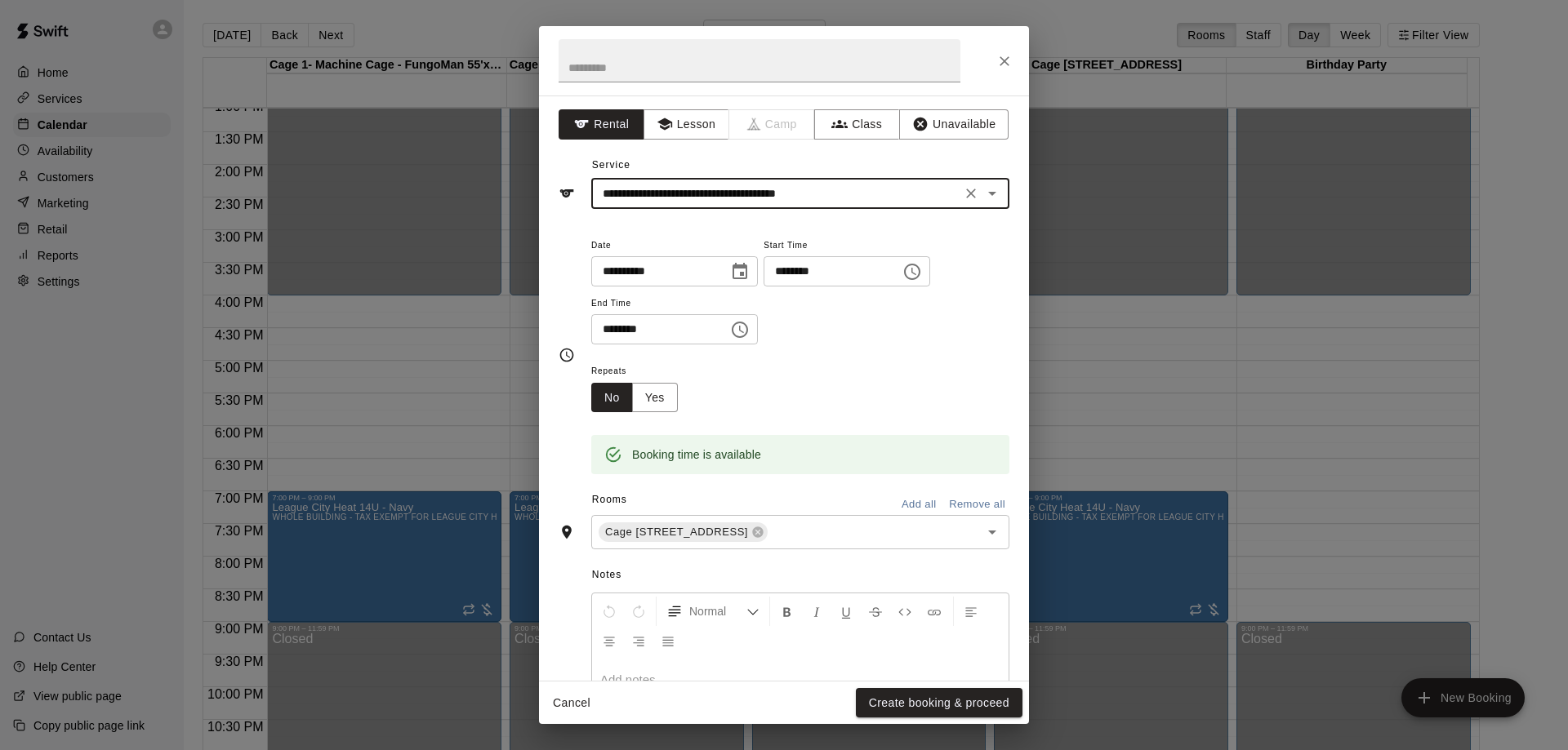
click at [1006, 53] on icon "Close" at bounding box center [1005, 62] width 17 height 17
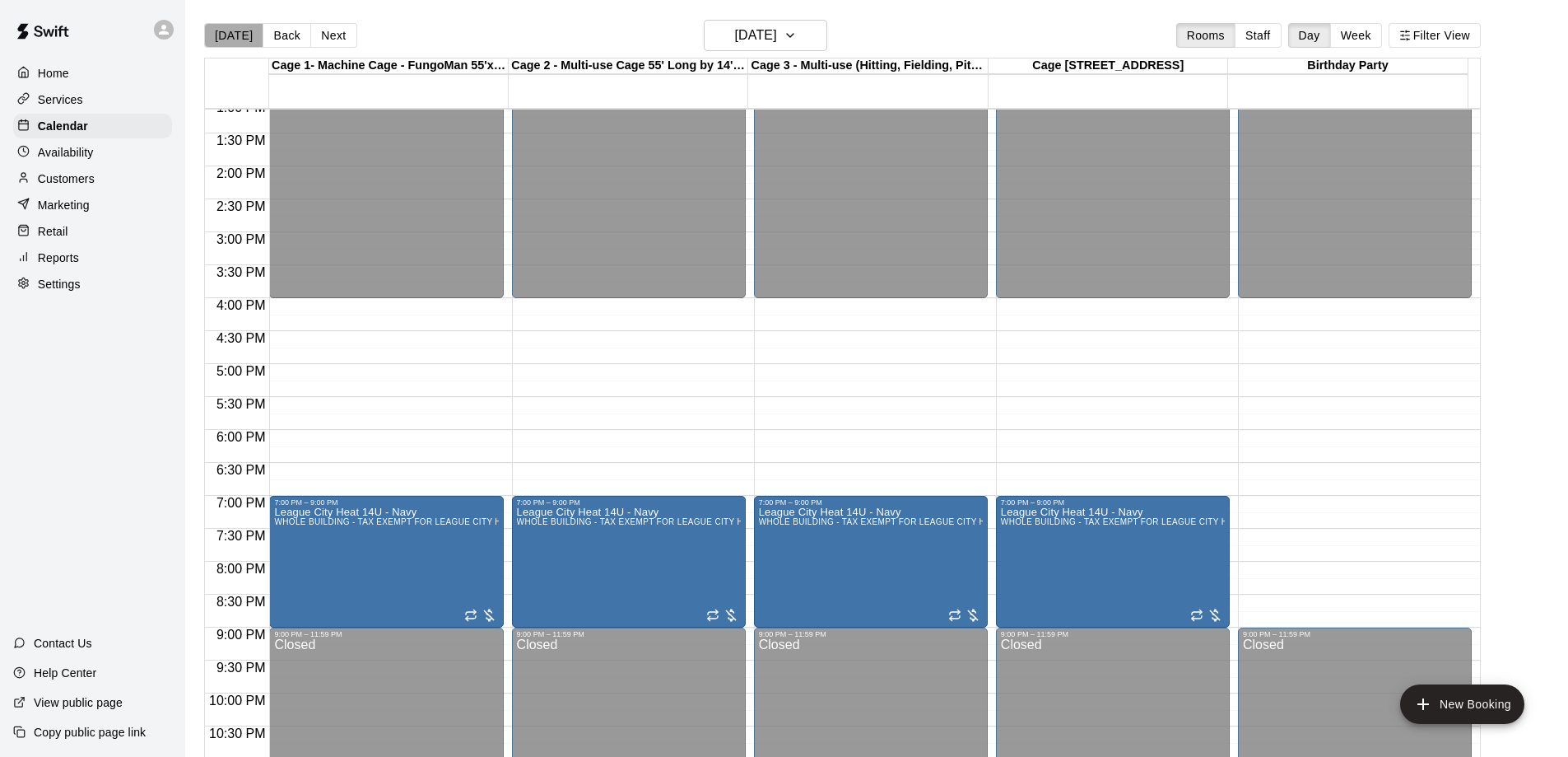
click at [238, 33] on button "[DATE]" at bounding box center [234, 35] width 59 height 25
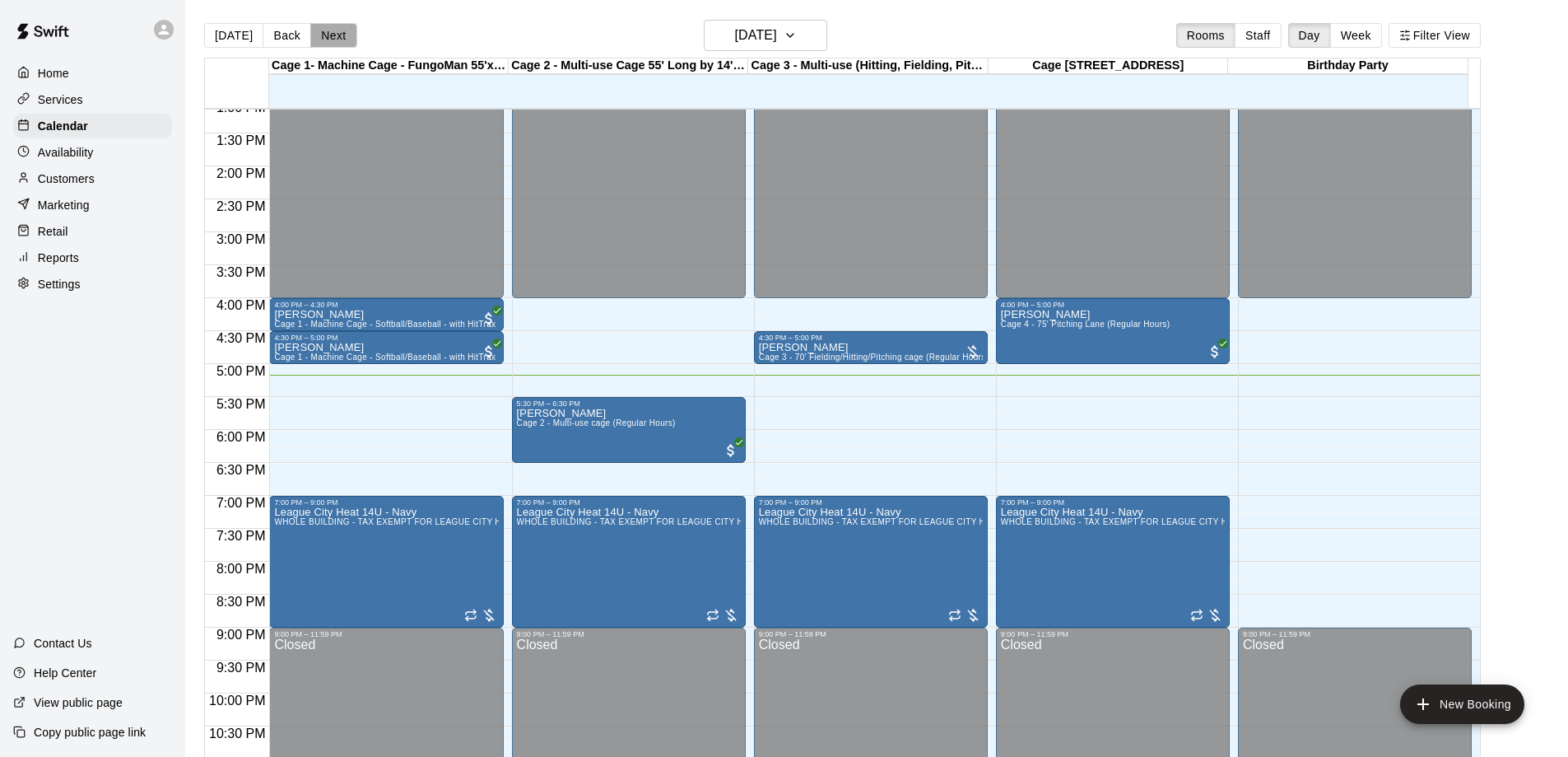
click at [349, 33] on button "Next" at bounding box center [333, 35] width 46 height 25
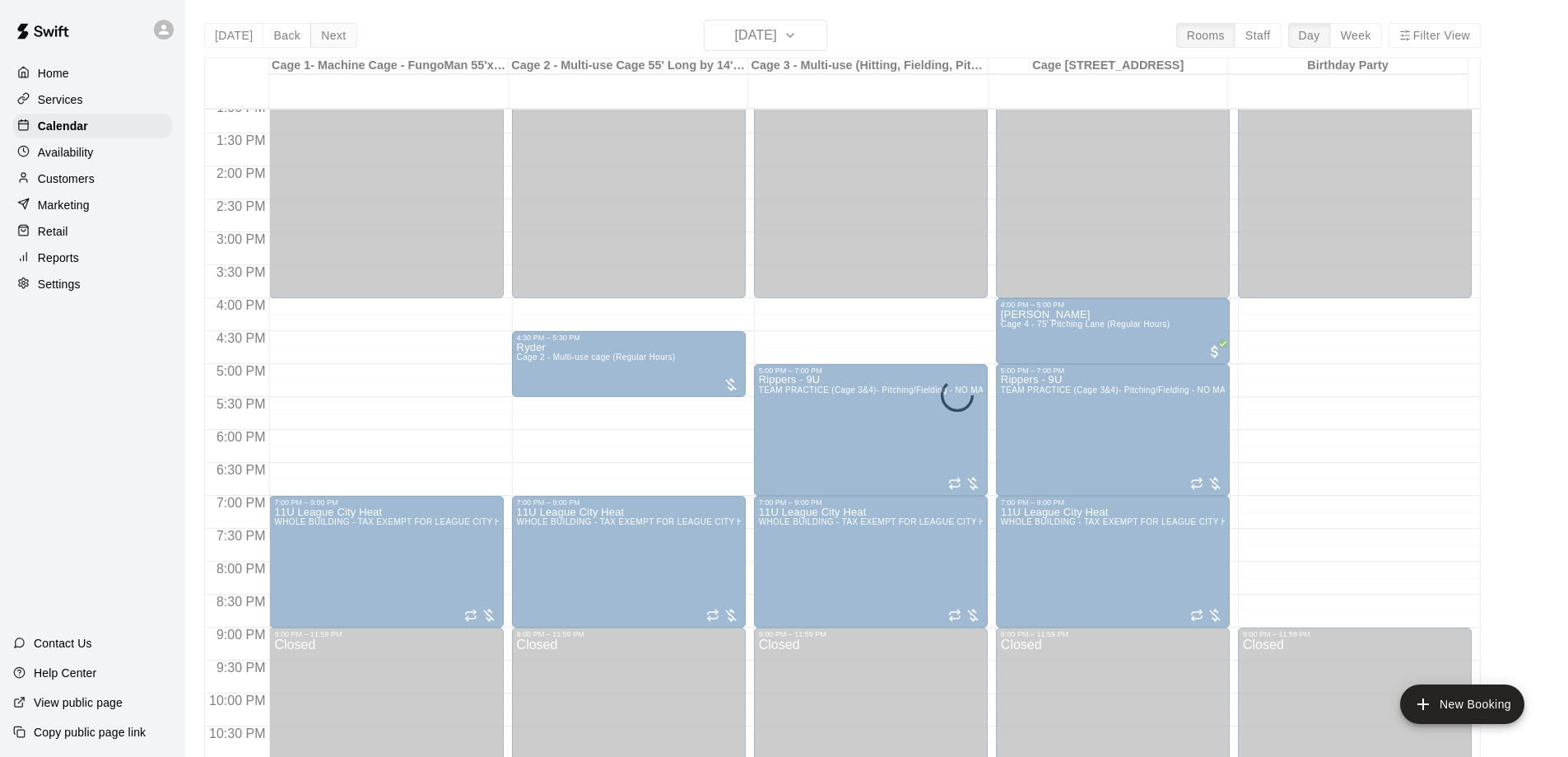
click at [349, 33] on div "[DATE] Back [DATE][DATE] Rooms Staff Day Week Filter View Cage 1- Machine Cage …" at bounding box center [842, 398] width 1276 height 757
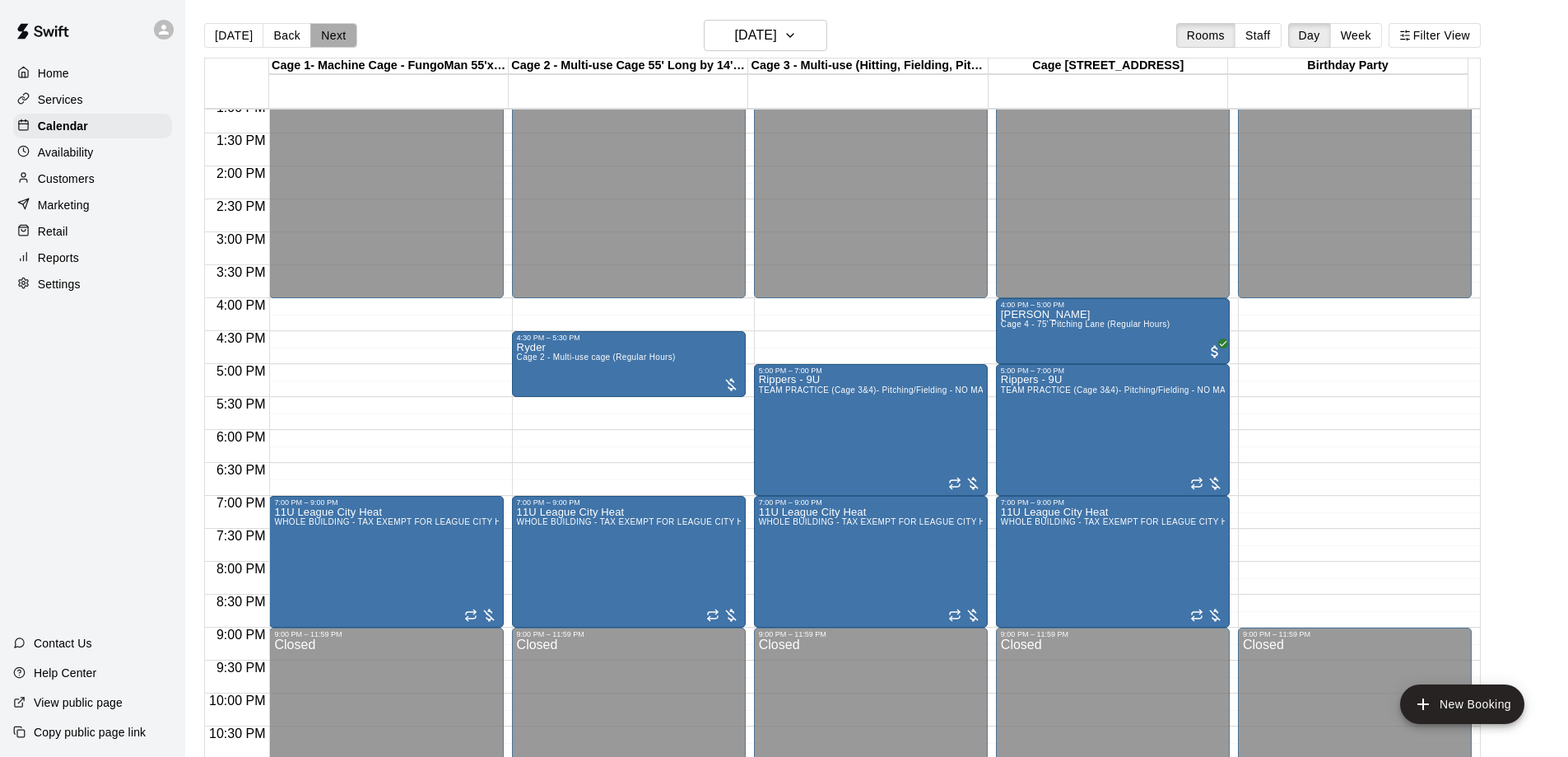
click at [349, 33] on button "Next" at bounding box center [333, 35] width 46 height 25
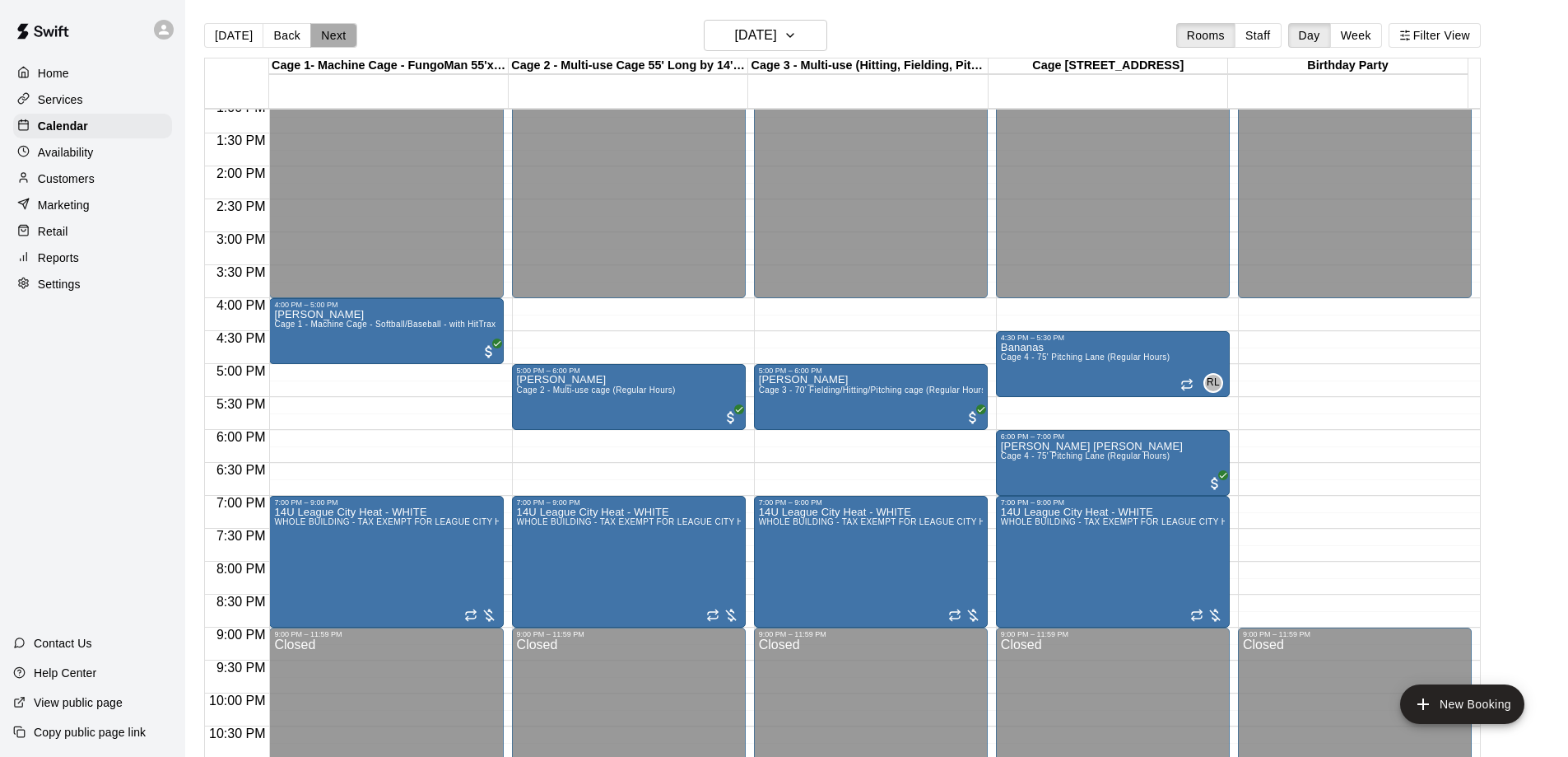
click at [347, 33] on button "Next" at bounding box center [333, 35] width 46 height 25
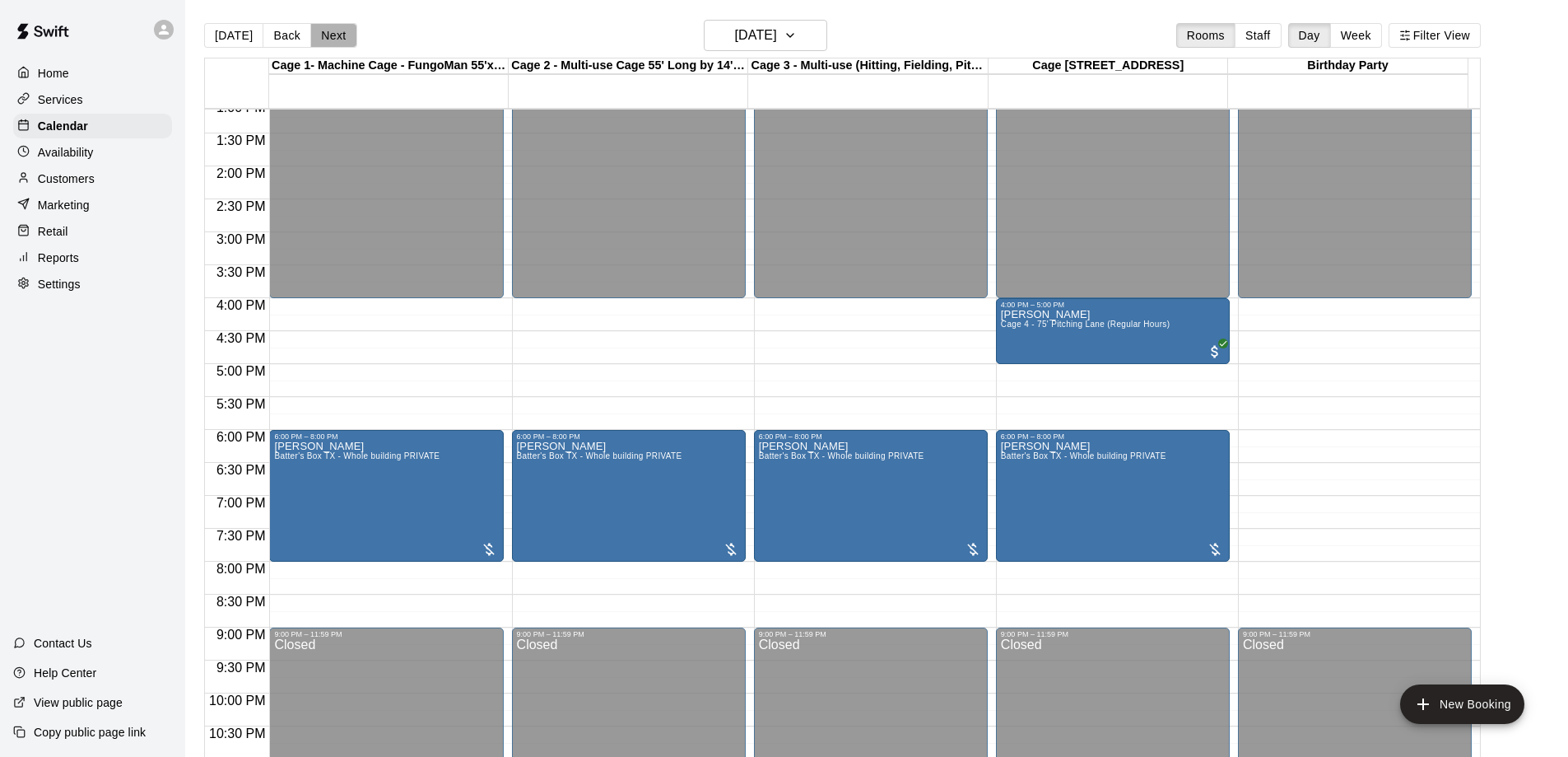
click at [348, 33] on button "Next" at bounding box center [333, 35] width 46 height 25
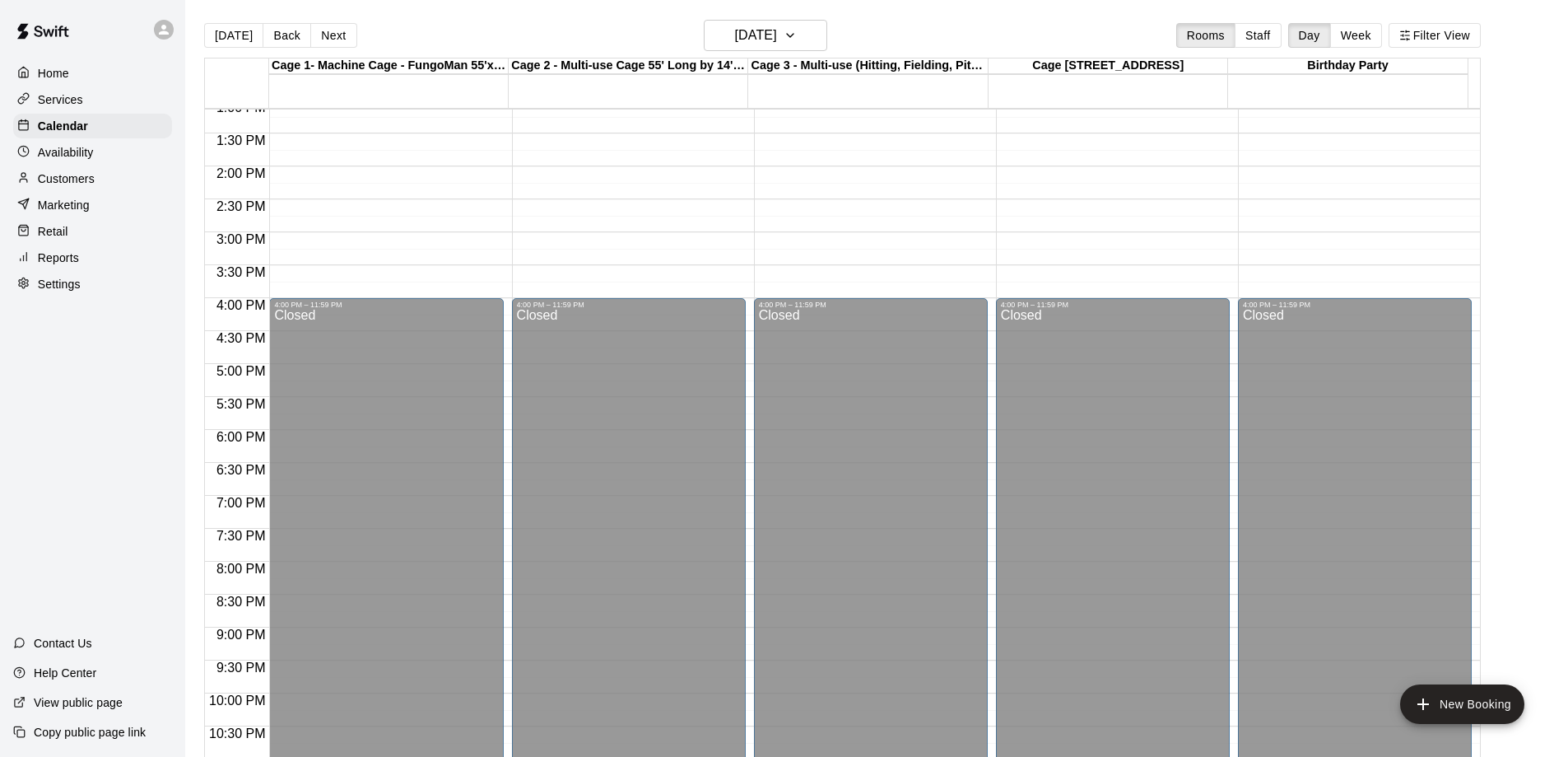
click at [348, 33] on button "Next" at bounding box center [333, 35] width 46 height 25
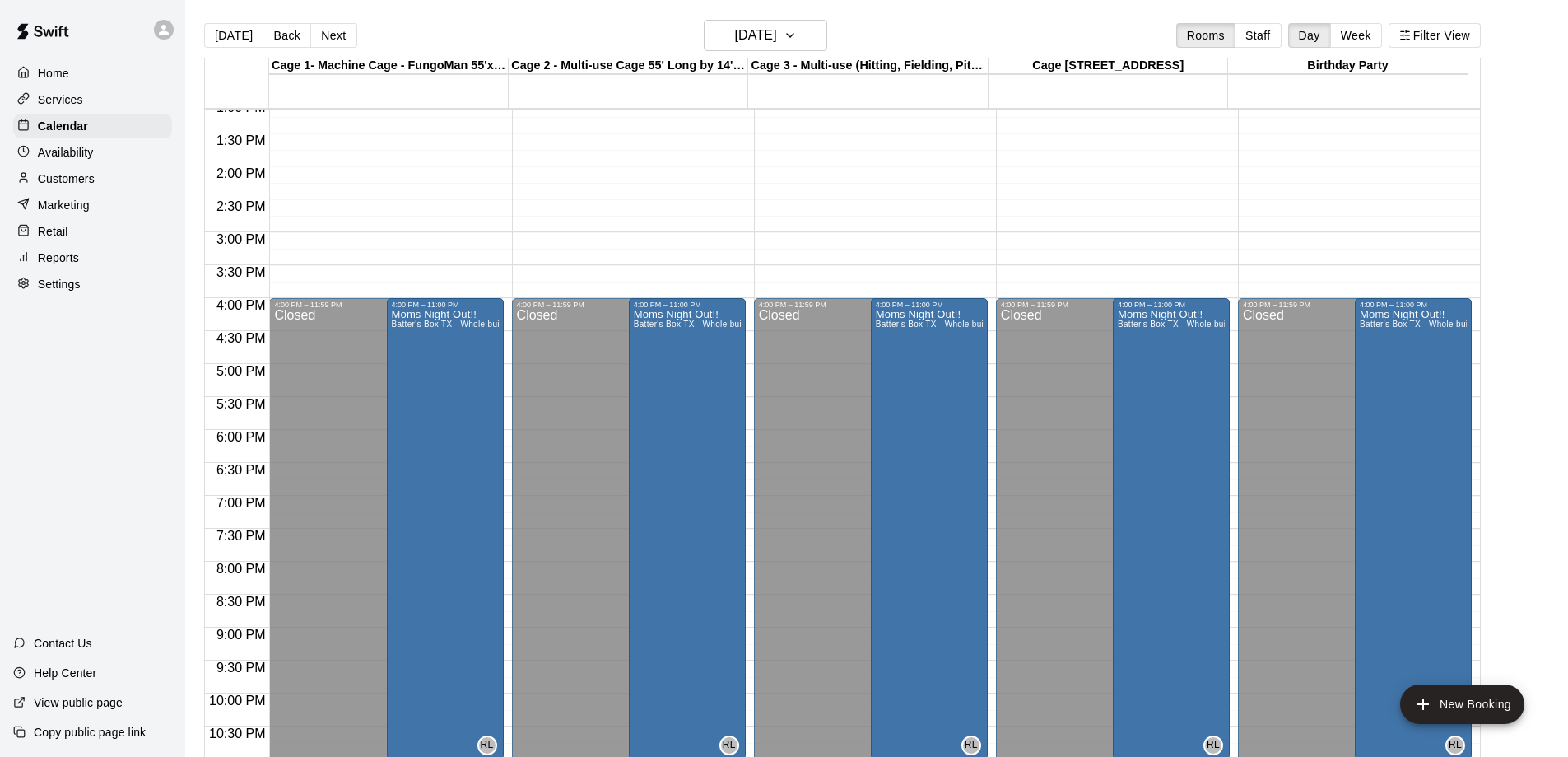
click at [348, 33] on button "Next" at bounding box center [333, 35] width 46 height 25
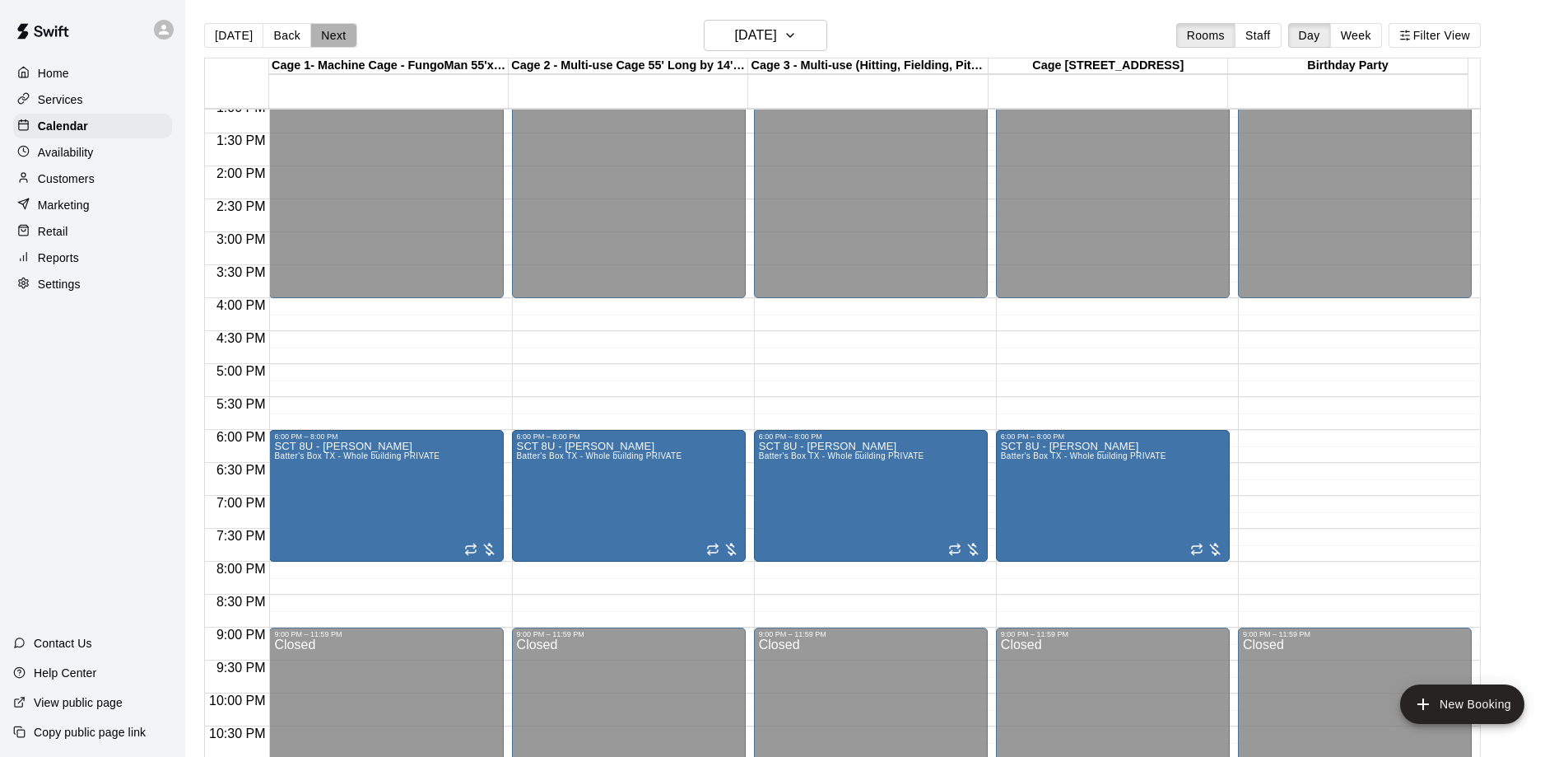
click at [348, 33] on button "Next" at bounding box center [333, 35] width 46 height 25
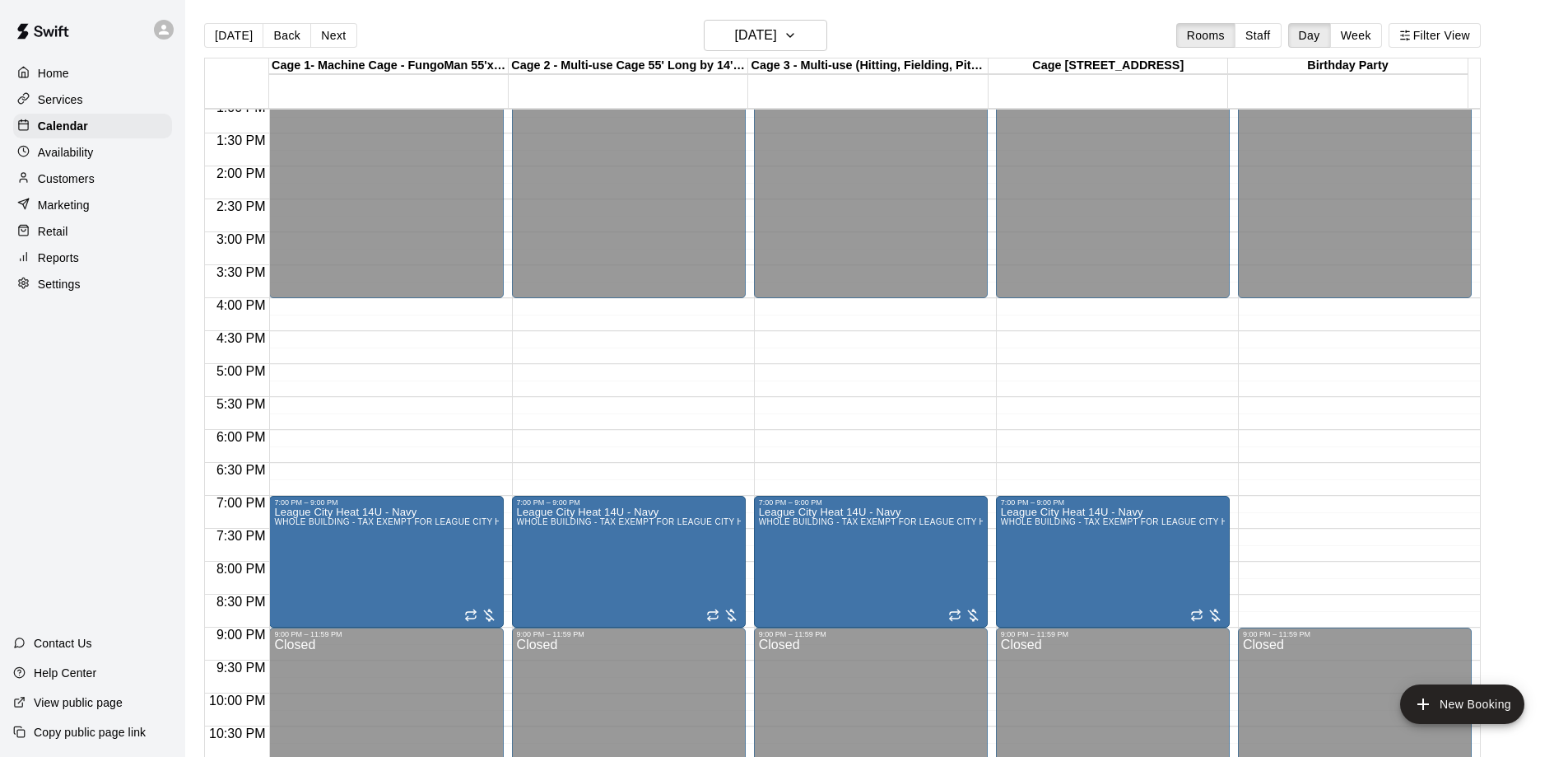
click at [1095, 325] on div "12:00 AM – 4:00 PM Closed 7:00 PM – 9:00 PM League City Heat 14U - Navy WHOLE B…" at bounding box center [1113, 34] width 234 height 1582
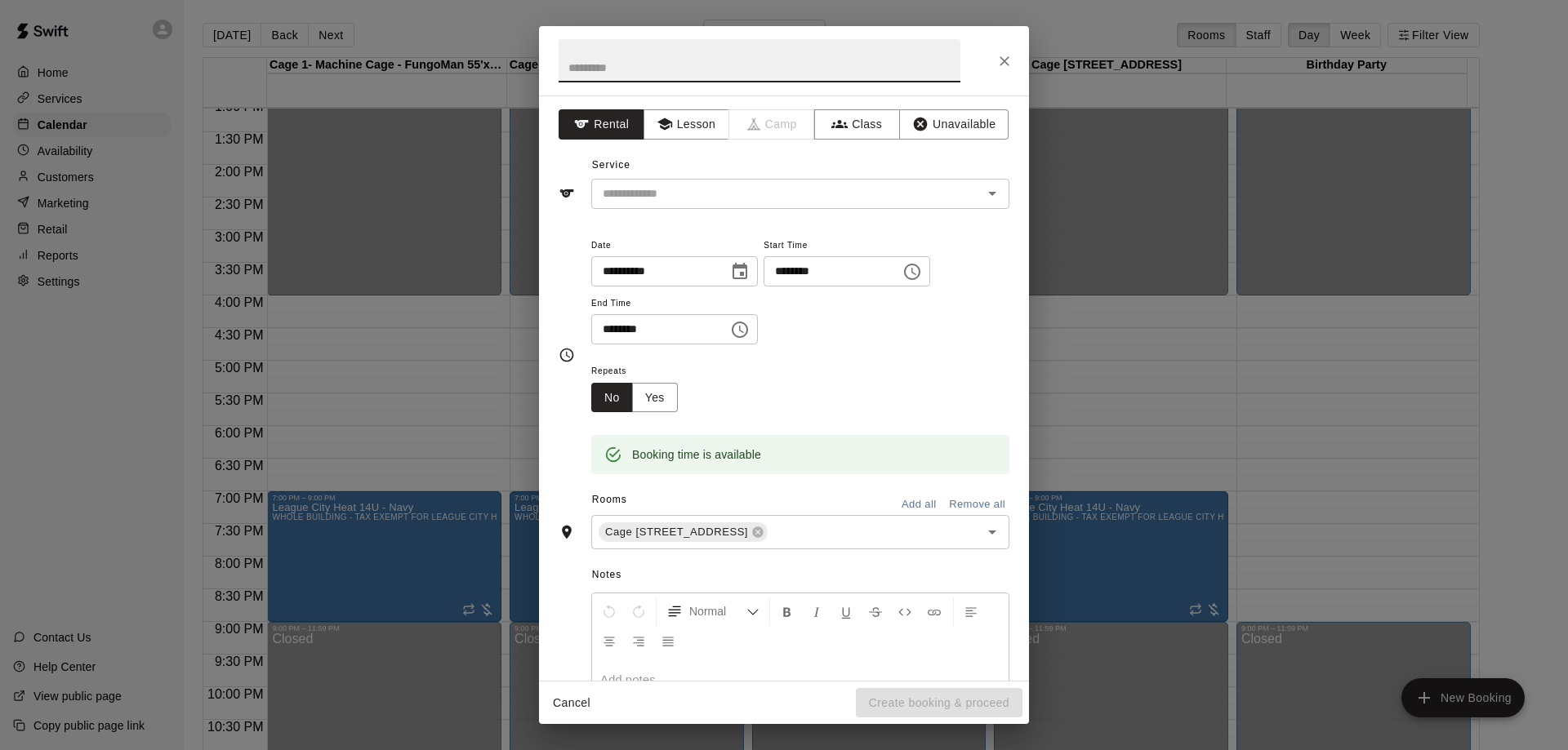
click at [732, 66] on input "text" at bounding box center [760, 61] width 401 height 43
type input "*"
click at [825, 181] on div "​" at bounding box center [800, 193] width 418 height 30
type input "**********"
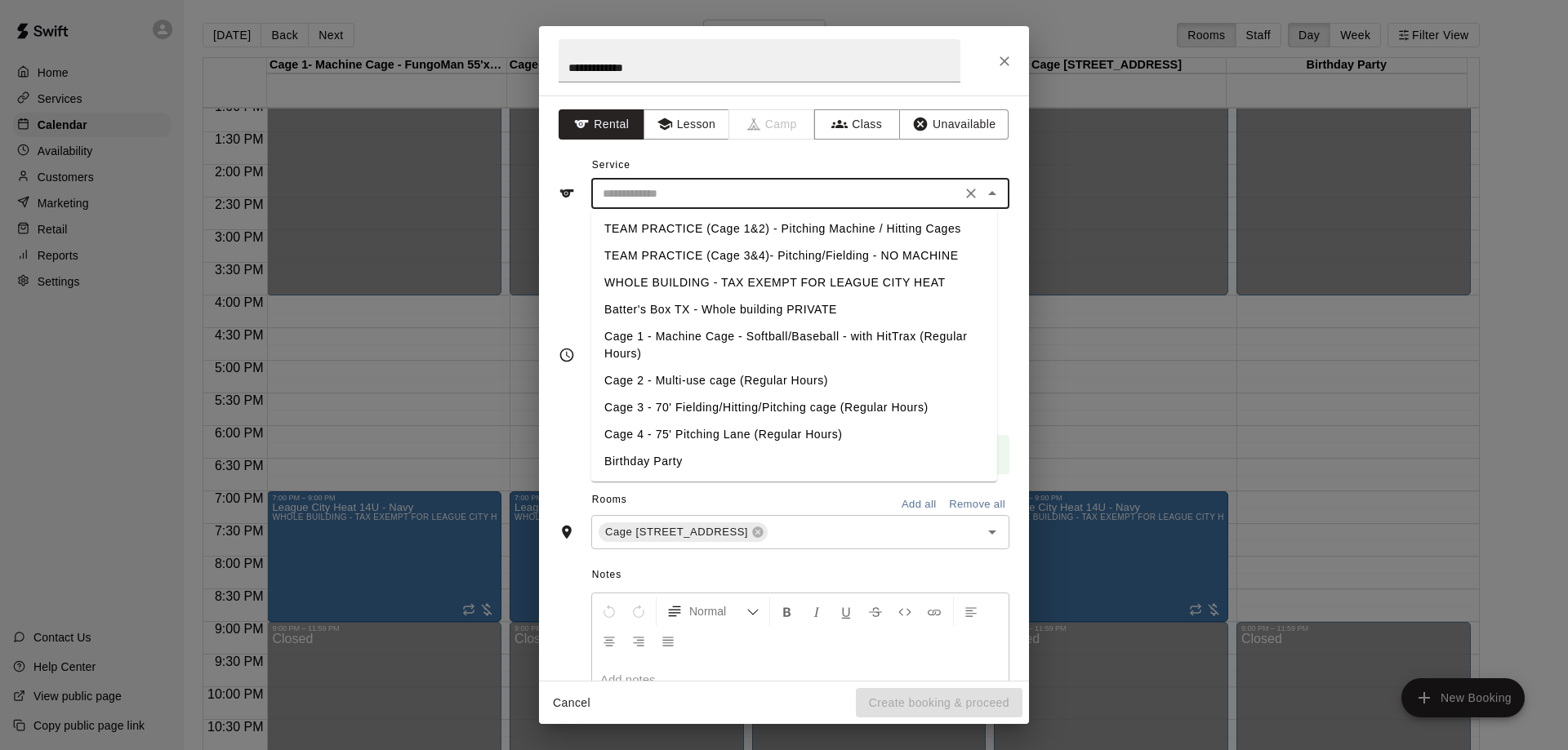
click at [763, 429] on li "Cage 4 - 75' Pitching Lane (Regular Hours)" at bounding box center [794, 434] width 406 height 27
type input "**********"
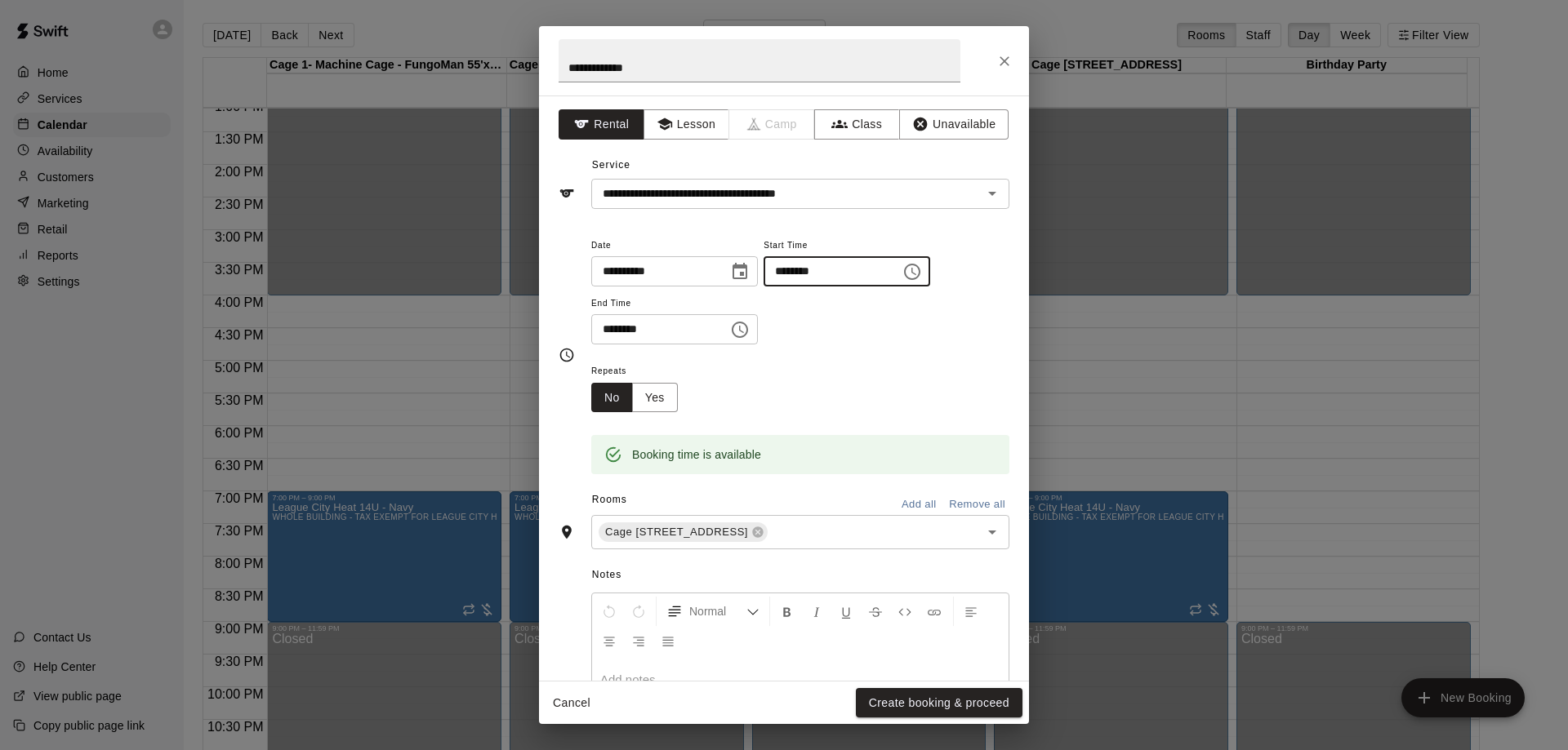
click at [830, 275] on input "********" at bounding box center [826, 271] width 126 height 30
type input "********"
click at [631, 332] on input "********" at bounding box center [654, 329] width 126 height 30
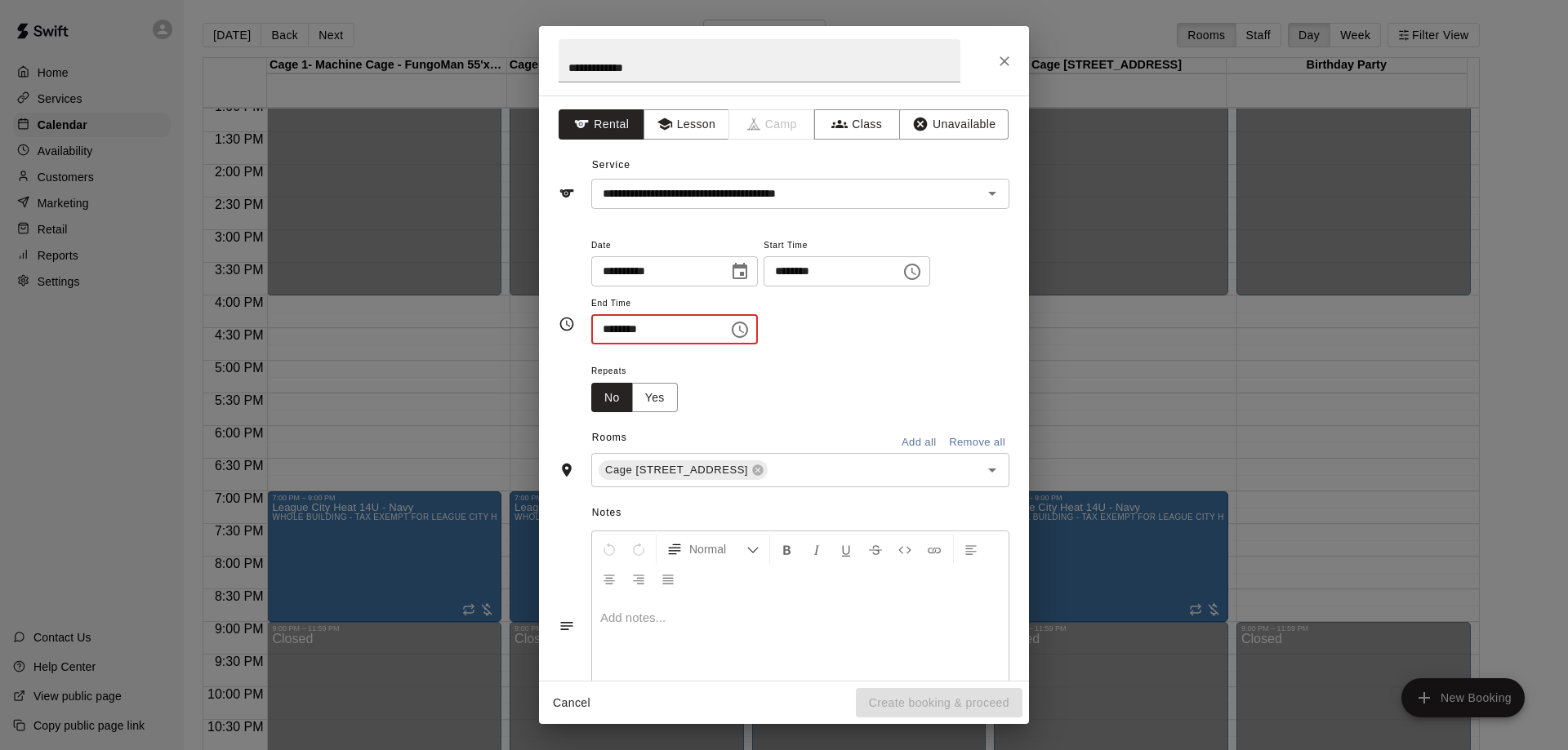
click at [616, 324] on input "********" at bounding box center [654, 329] width 126 height 30
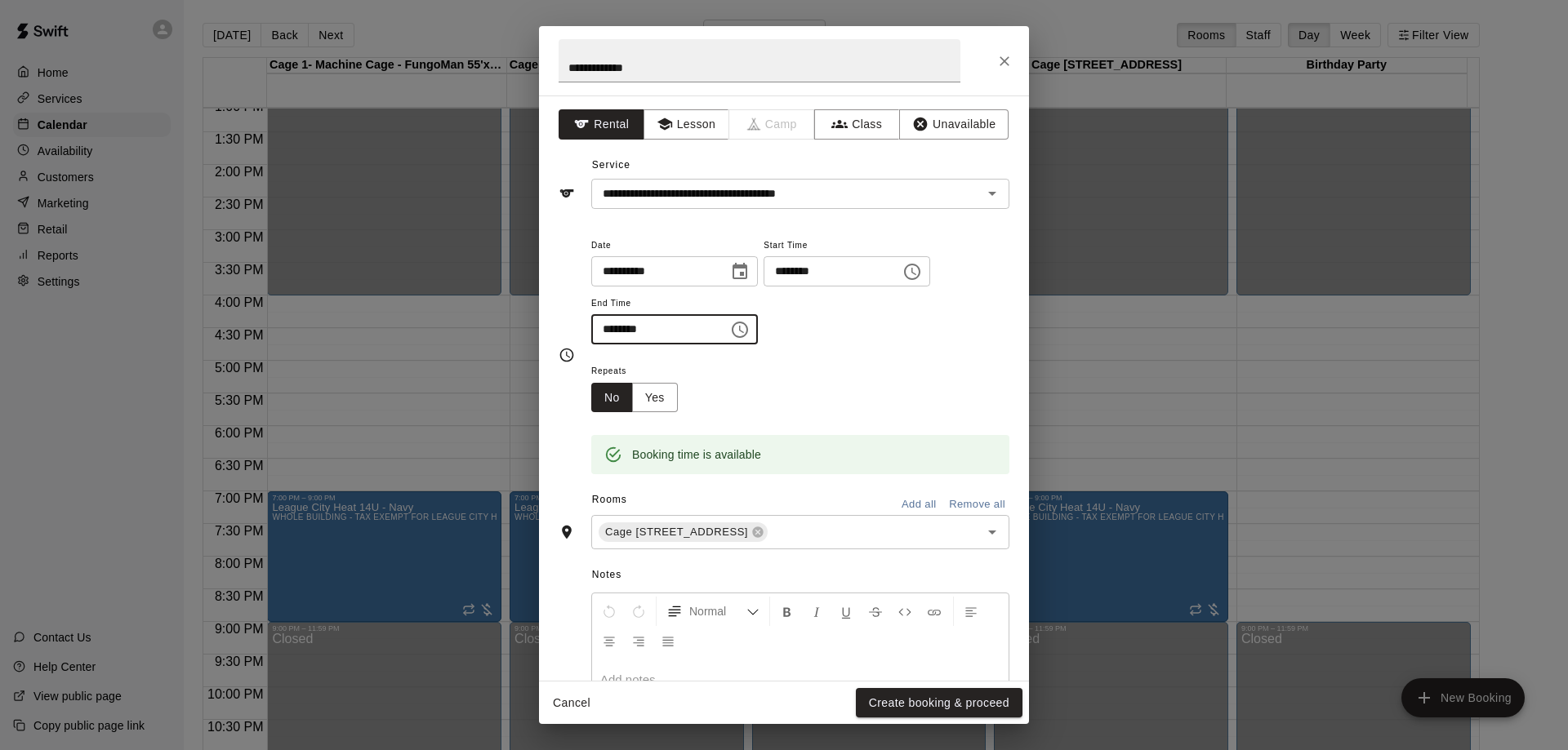
type input "********"
click at [860, 378] on div "Repeats No Yes" at bounding box center [800, 387] width 418 height 52
click at [901, 698] on button "Create booking & proceed" at bounding box center [938, 703] width 167 height 30
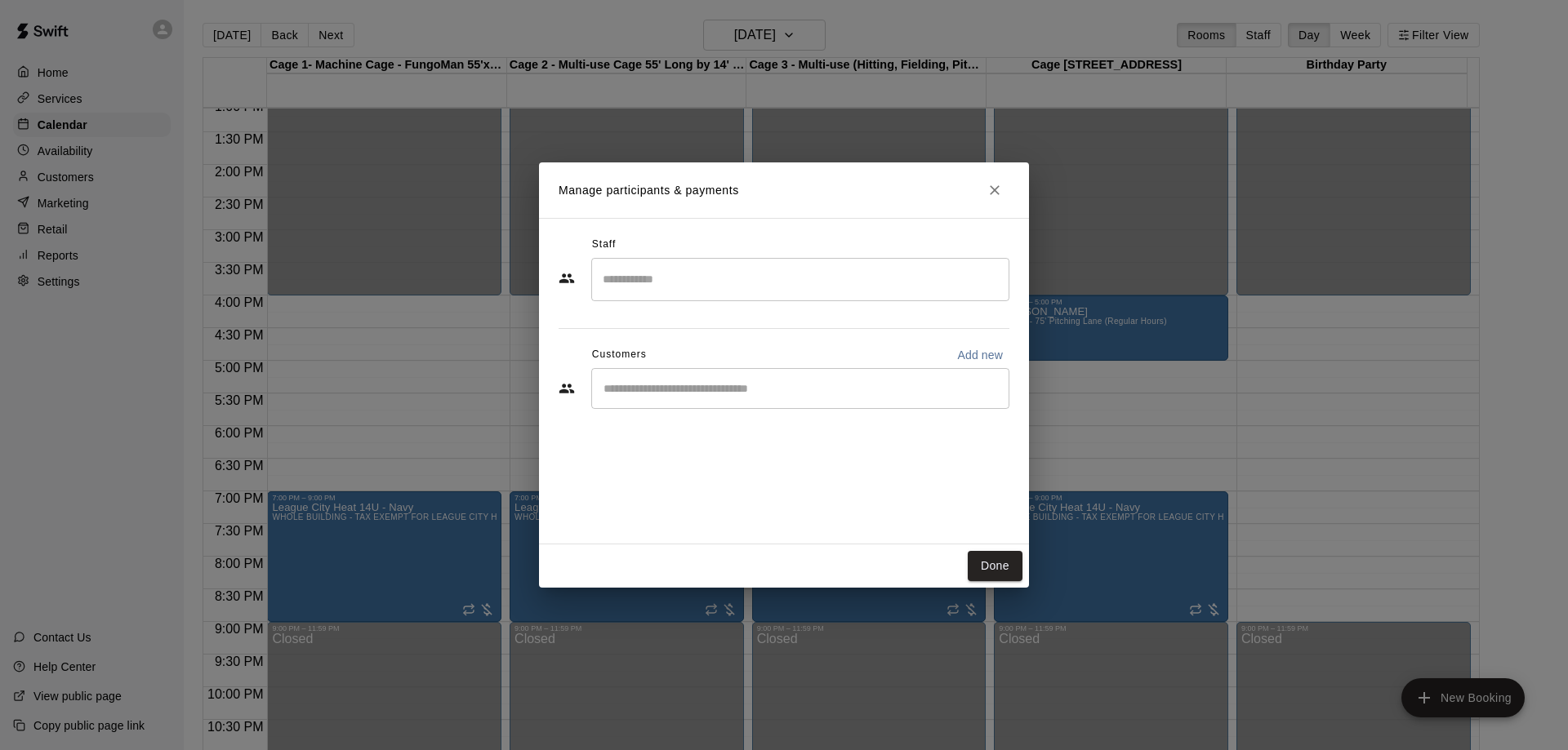
click at [828, 399] on div "​" at bounding box center [800, 388] width 418 height 40
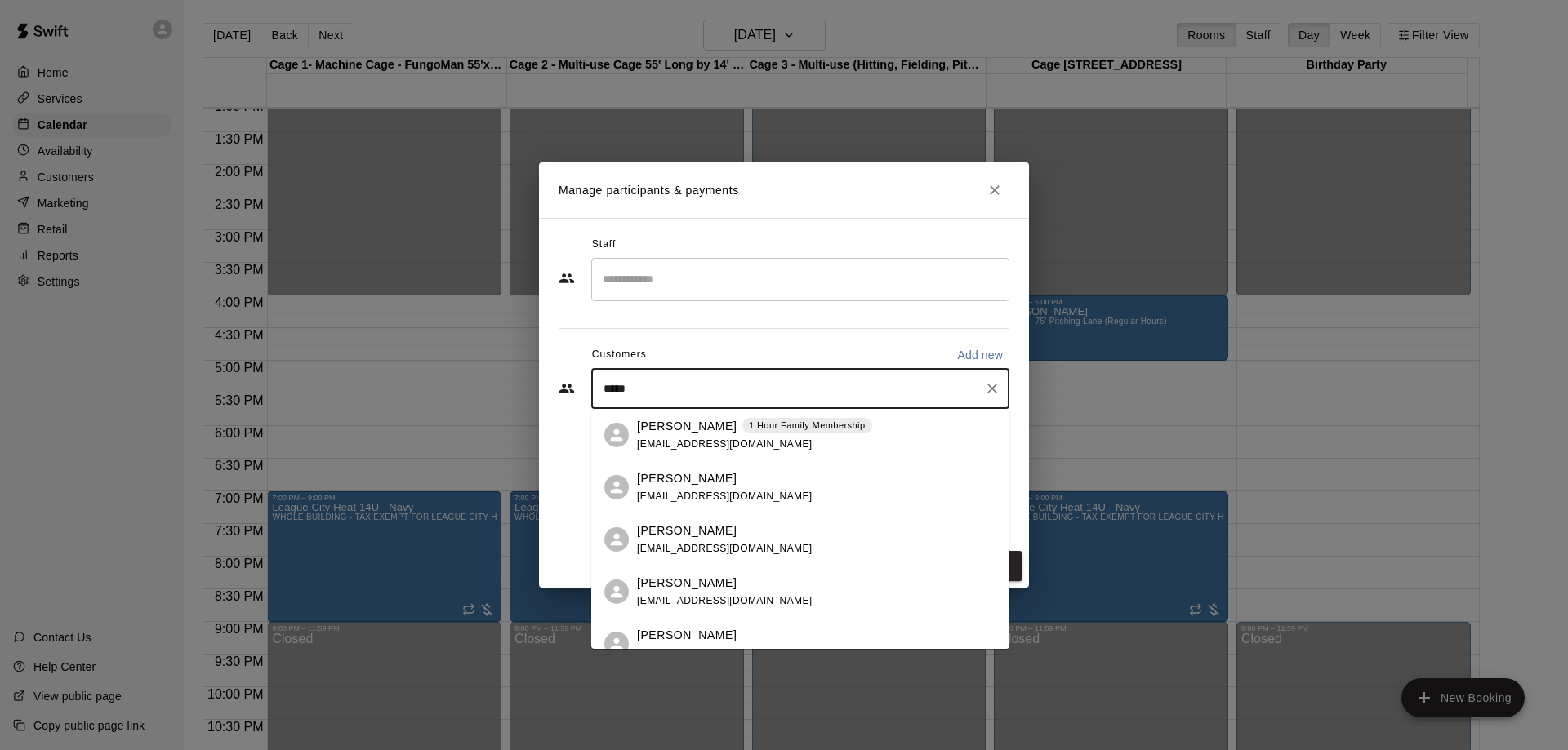
type input "******"
click at [688, 453] on div "[PERSON_NAME] 1 Hour Family Membership [EMAIL_ADDRESS][DOMAIN_NAME]" at bounding box center [800, 434] width 418 height 52
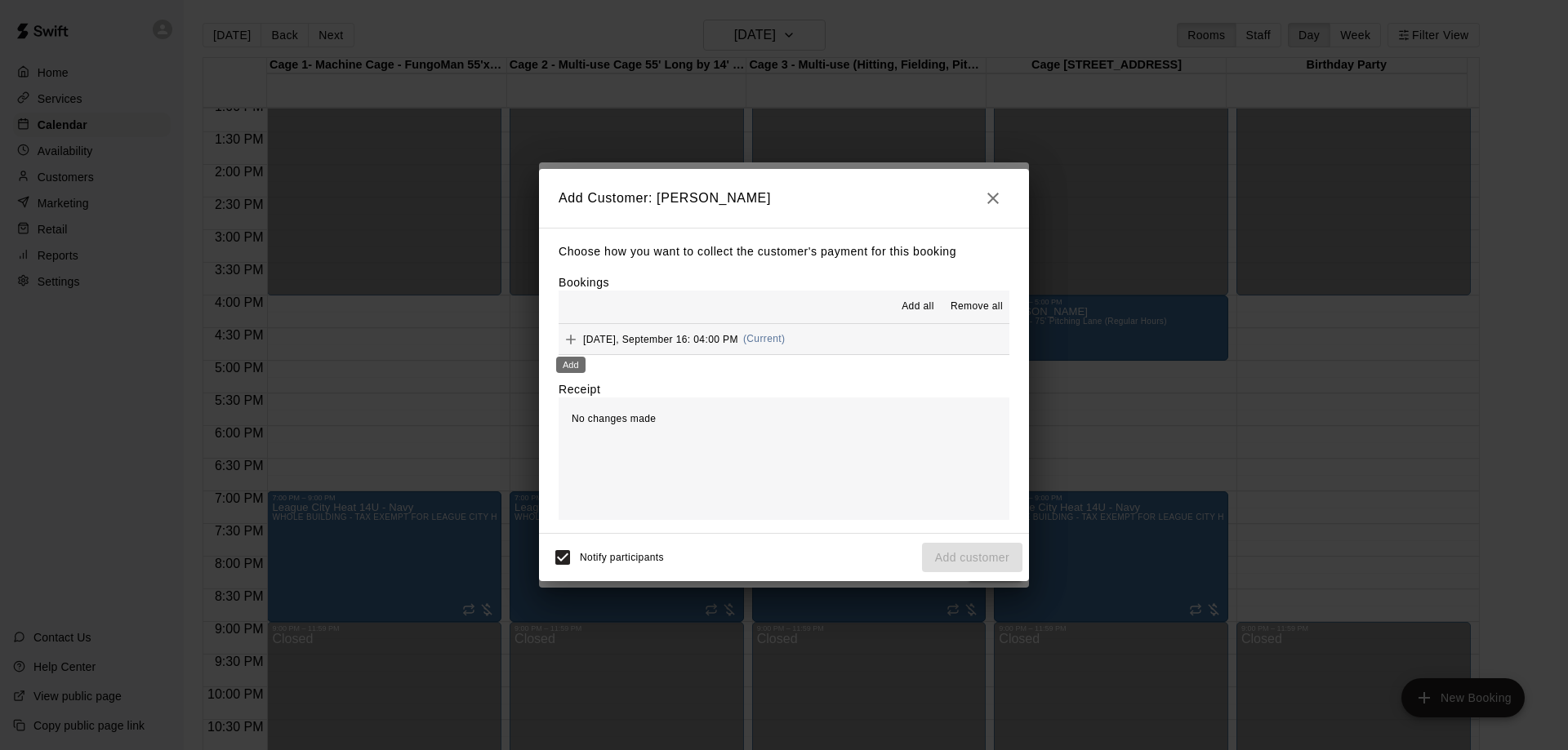
click at [570, 340] on icon "Add" at bounding box center [571, 340] width 10 height 10
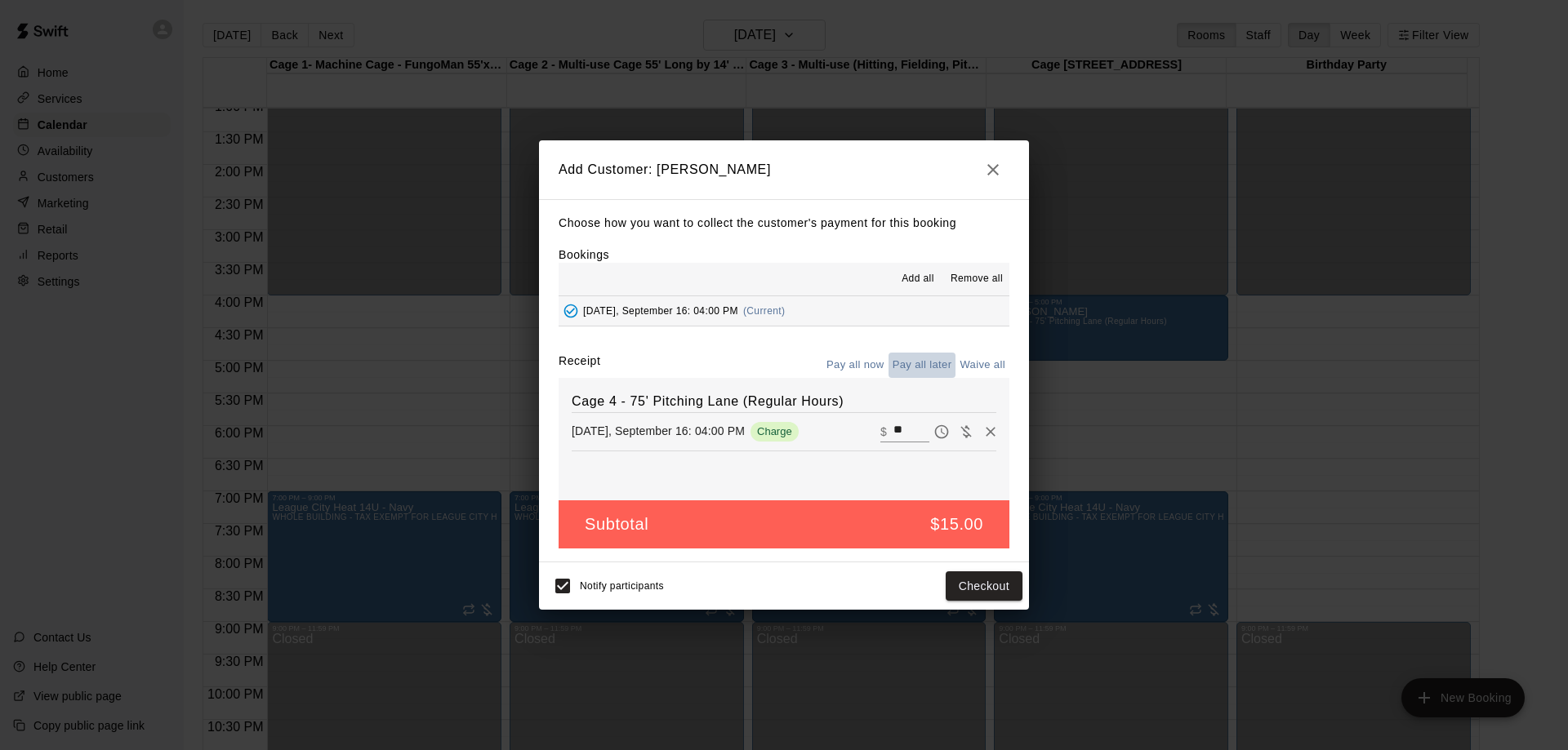
click at [936, 365] on button "Pay all later" at bounding box center [923, 364] width 68 height 25
click at [935, 592] on button "Add customer" at bounding box center [971, 586] width 100 height 30
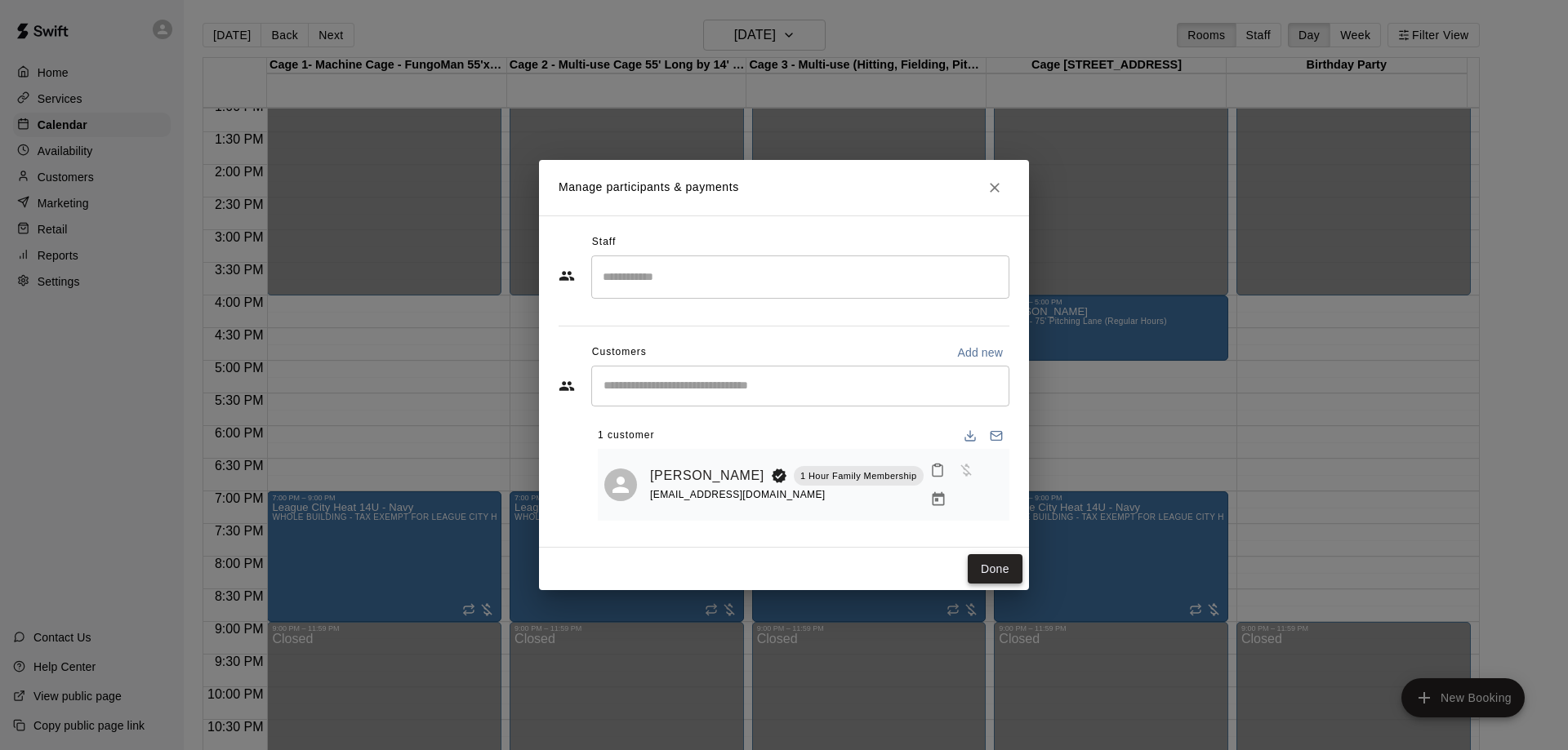
click at [997, 568] on button "Done" at bounding box center [994, 569] width 54 height 30
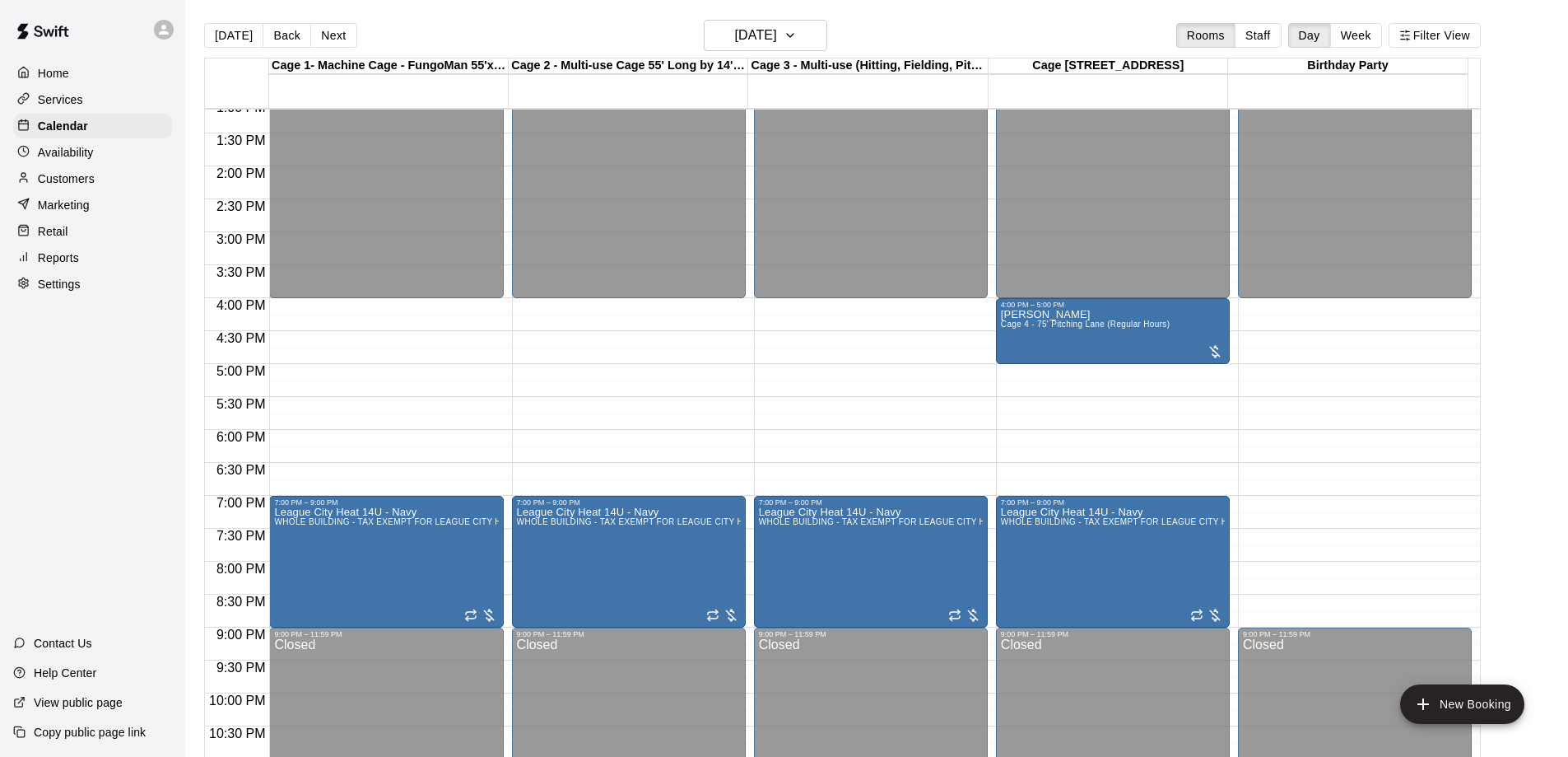
click at [235, 48] on div "[DATE] Back [DATE][DATE] Rooms Staff Day Week Filter View" at bounding box center [842, 38] width 1276 height 38
click at [223, 40] on button "[DATE]" at bounding box center [234, 35] width 59 height 25
